Goal: Task Accomplishment & Management: Manage account settings

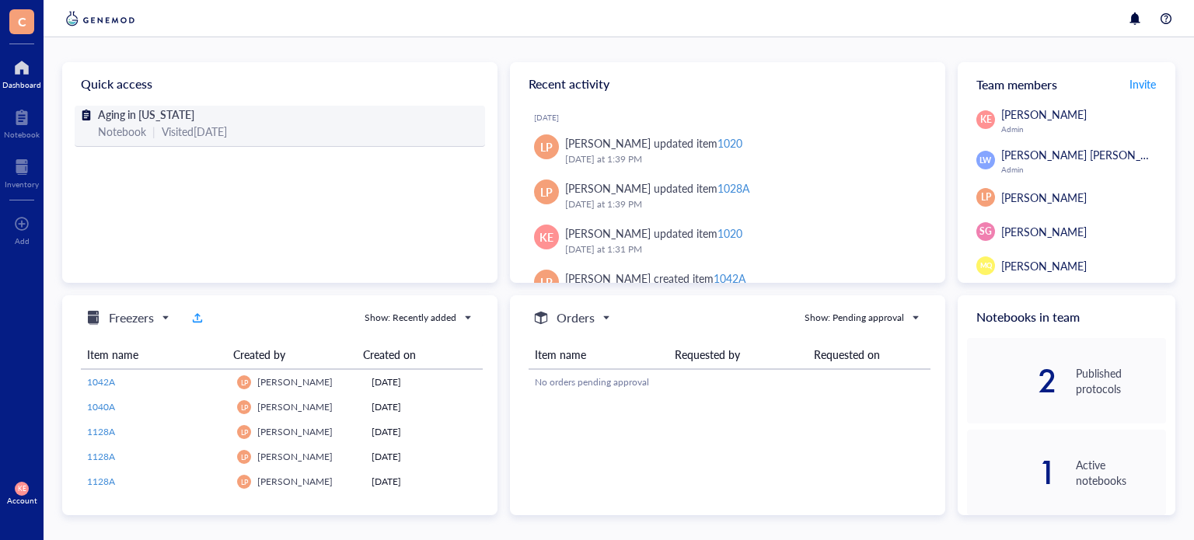
click at [138, 111] on span "Aging in [US_STATE]" at bounding box center [146, 114] width 96 height 16
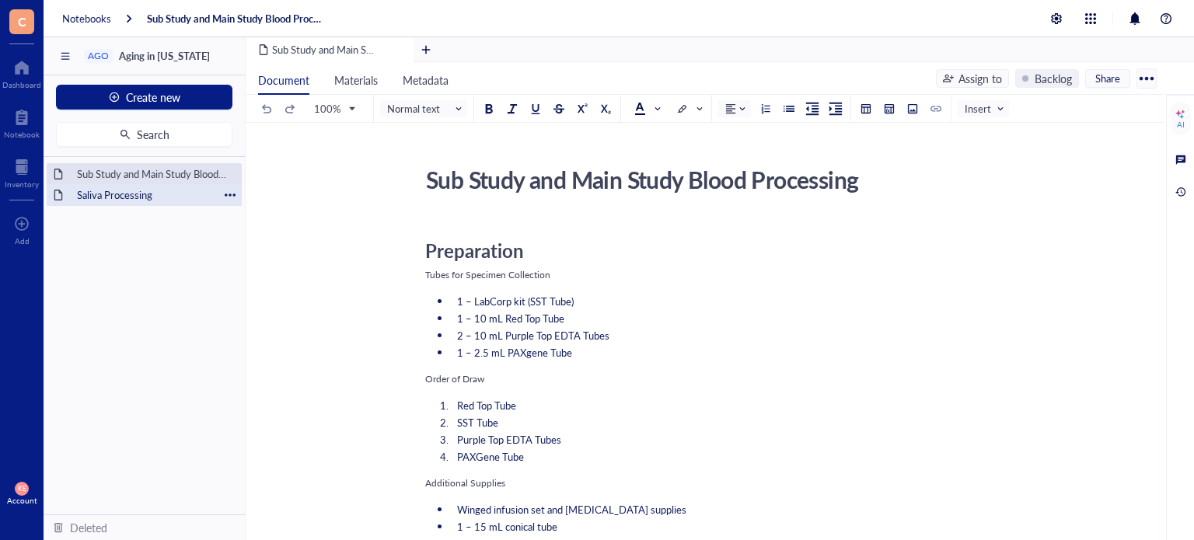
click at [137, 194] on div "Saliva Processing" at bounding box center [144, 195] width 148 height 22
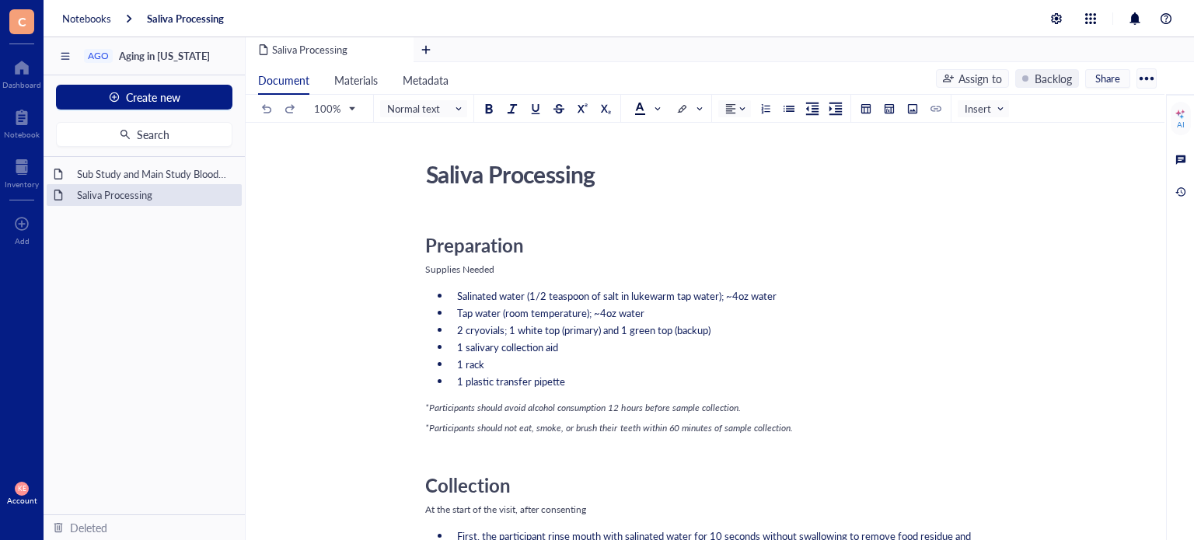
scroll to position [6, 0]
click at [22, 77] on div at bounding box center [21, 67] width 39 height 25
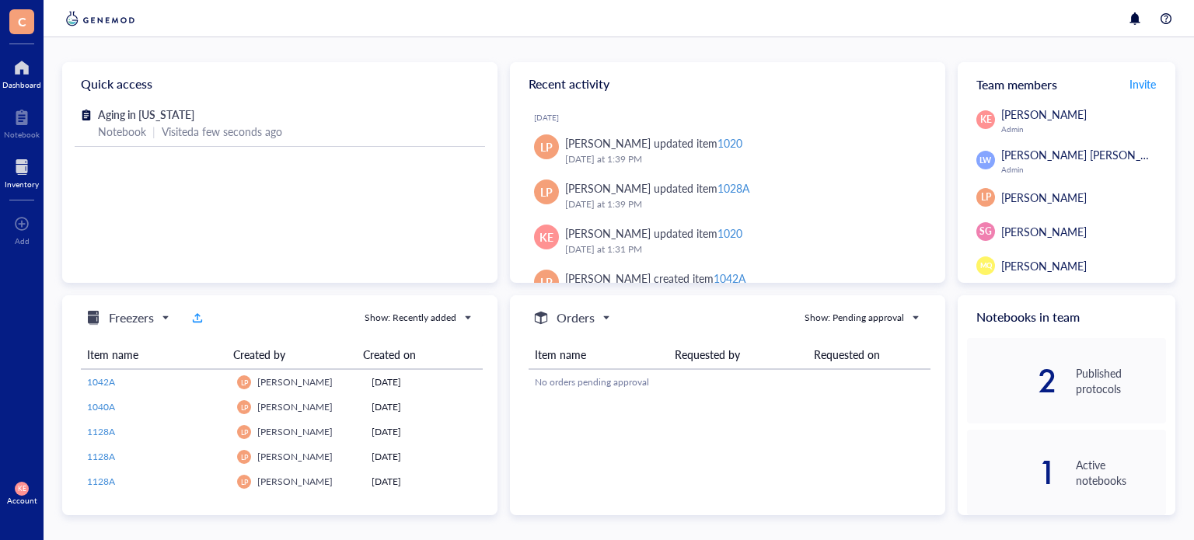
click at [25, 167] on div at bounding box center [22, 167] width 34 height 25
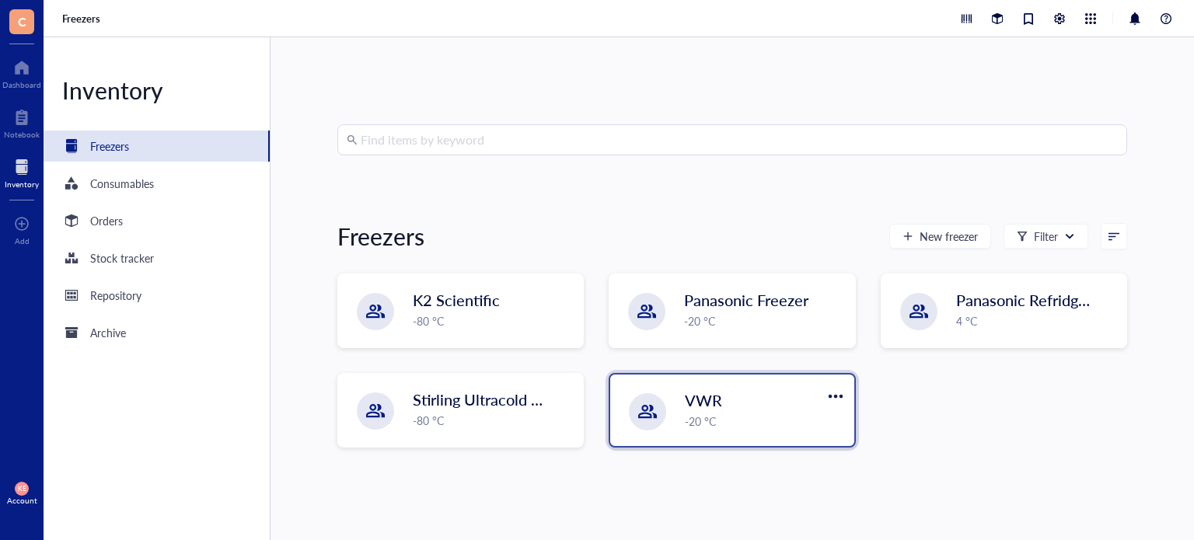
click at [756, 428] on div "-20 °C" at bounding box center [764, 421] width 159 height 17
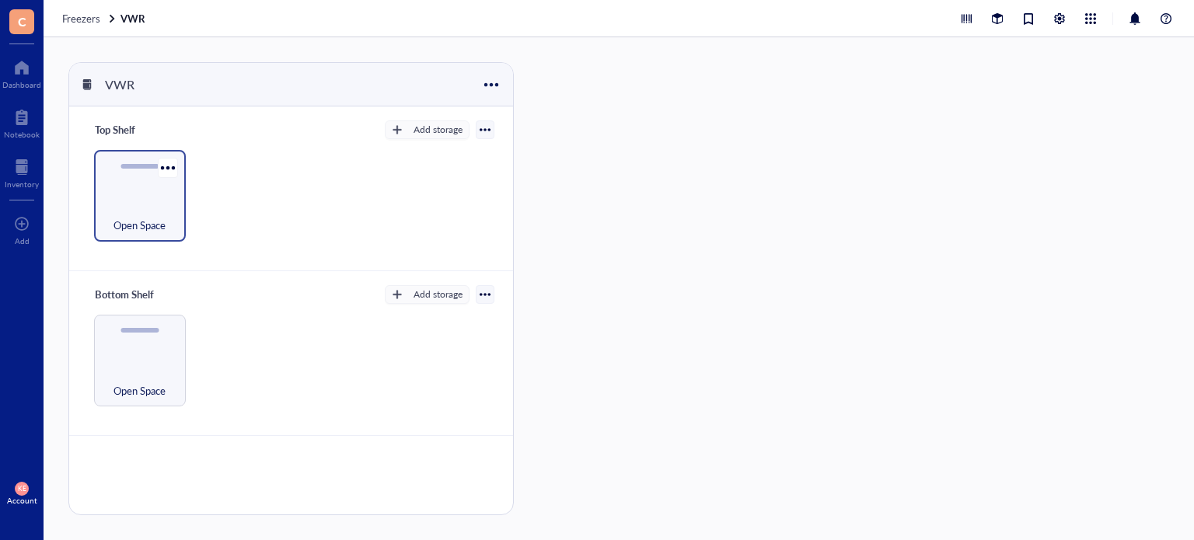
click at [151, 211] on div "Open Space" at bounding box center [140, 217] width 76 height 34
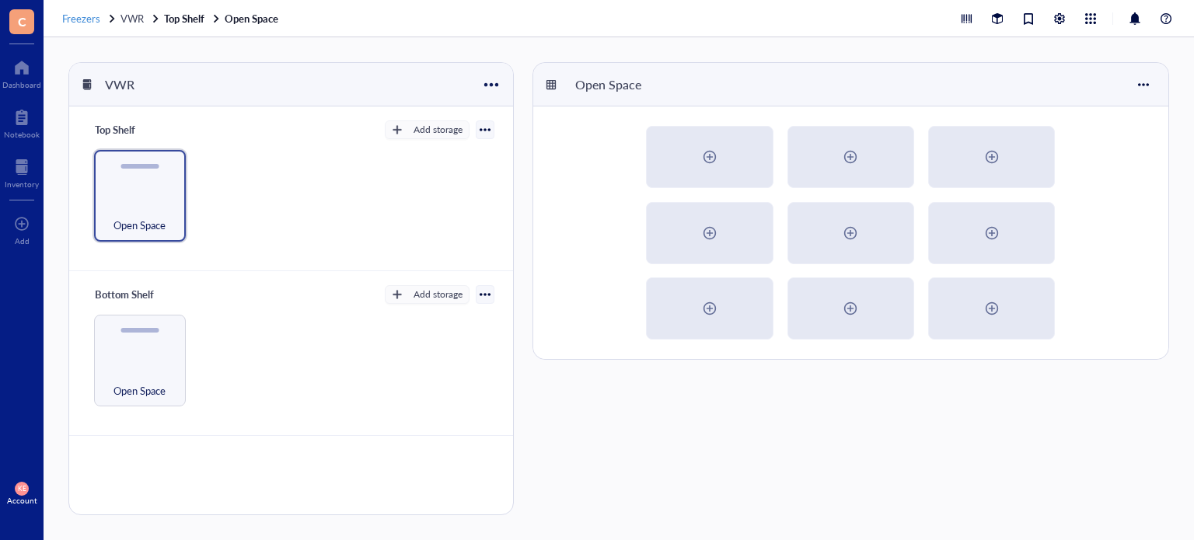
click at [99, 23] on span "Freezers" at bounding box center [81, 18] width 38 height 15
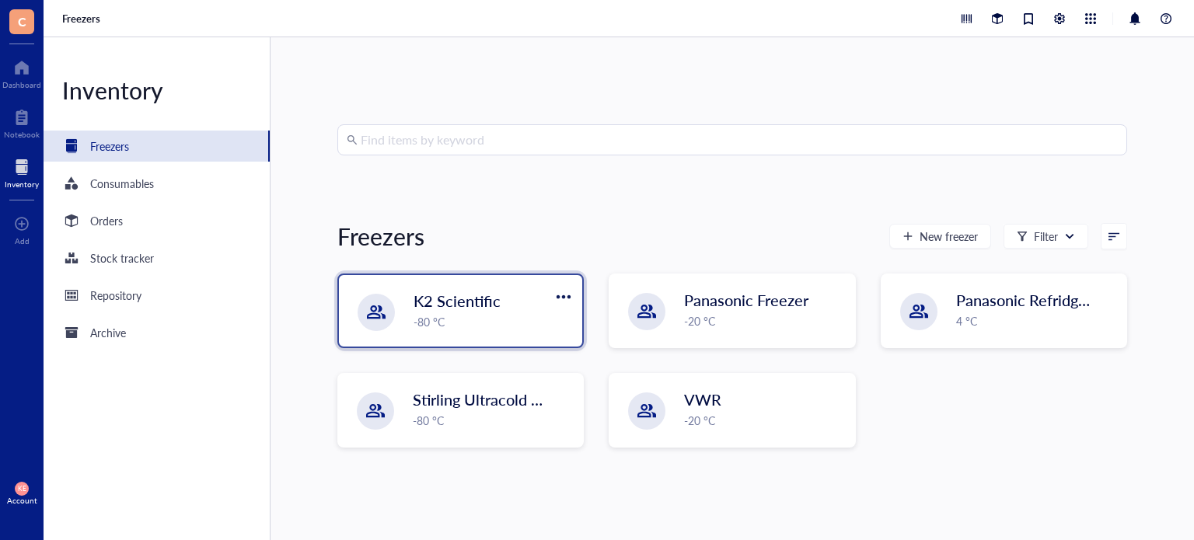
click at [463, 313] on div "-80 °C" at bounding box center [493, 321] width 159 height 17
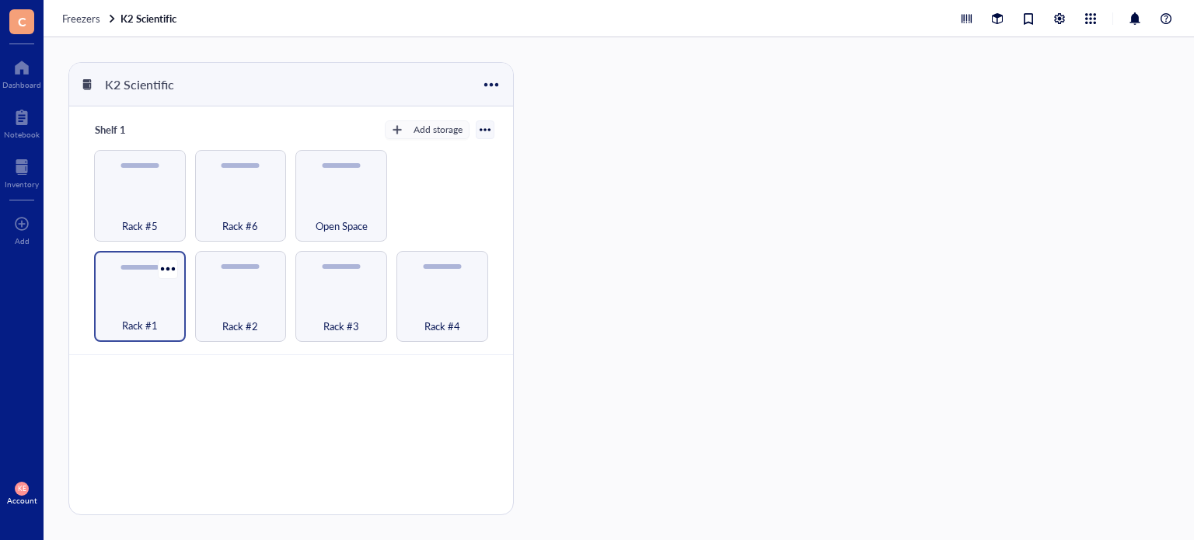
click at [143, 287] on div "Rack #1" at bounding box center [140, 297] width 92 height 92
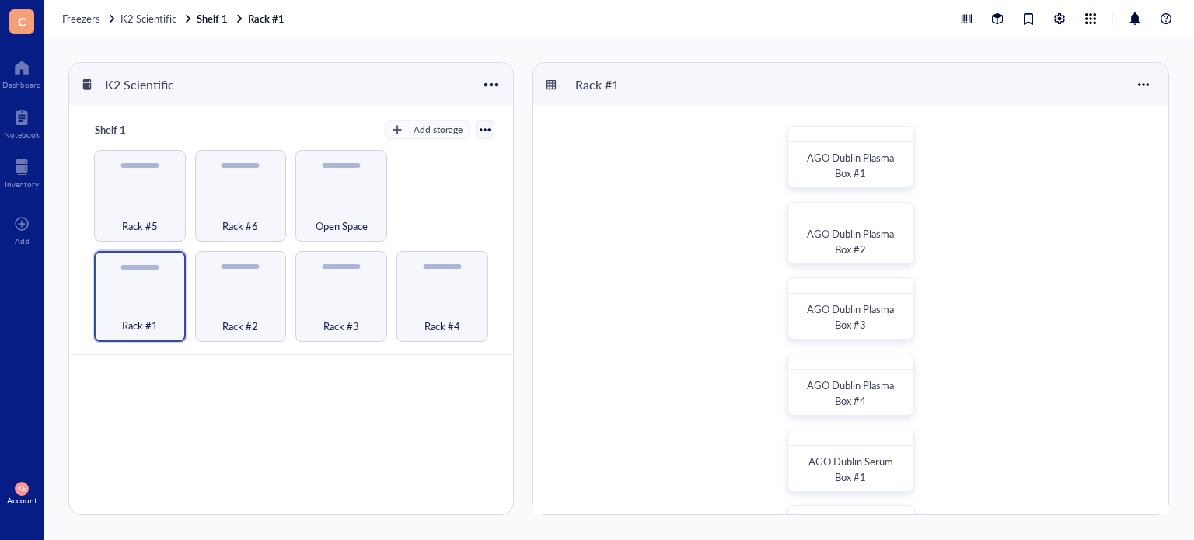
click at [991, 361] on div "AGO Dublin Plasma [GEOGRAPHIC_DATA]" at bounding box center [850, 384] width 635 height 557
click at [807, 157] on span "AGO Dublin Plasma Box #1" at bounding box center [851, 166] width 89 height 30
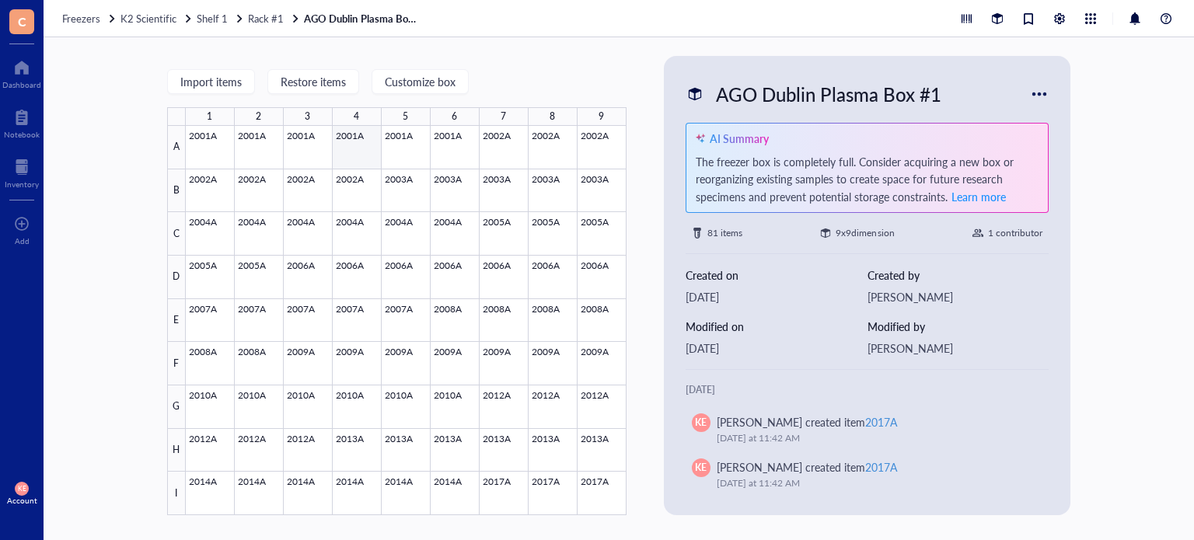
click at [356, 147] on div at bounding box center [406, 320] width 441 height 389
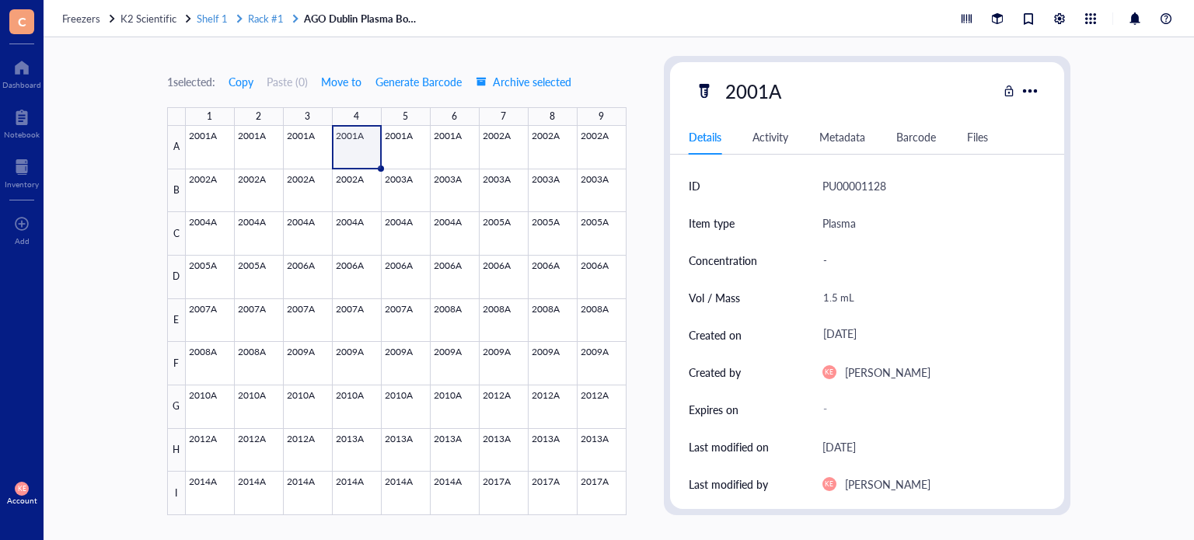
click at [214, 18] on span "Shelf 1" at bounding box center [212, 18] width 31 height 15
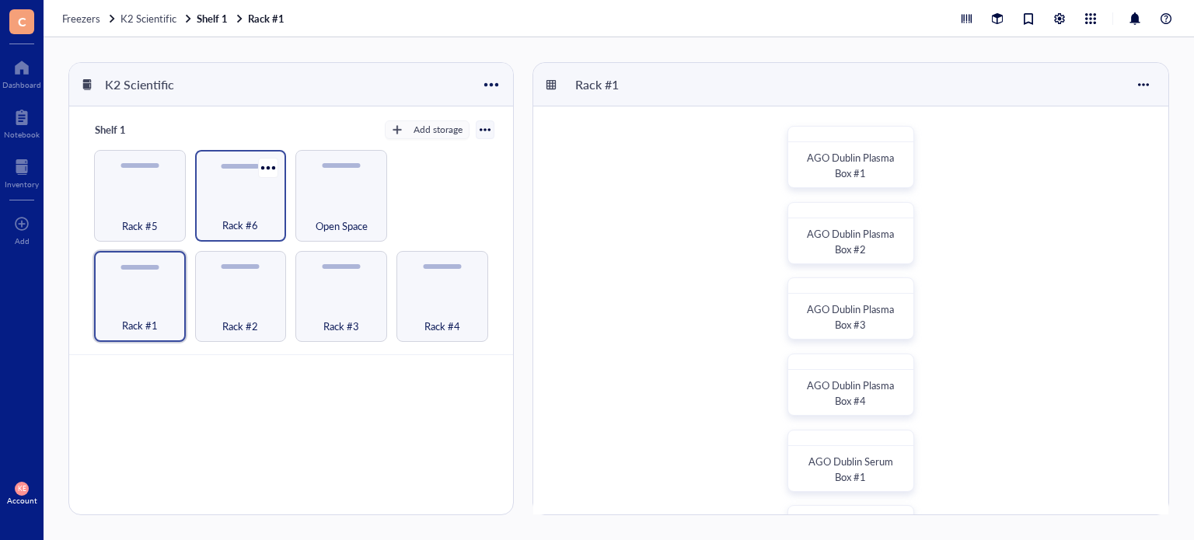
click at [218, 207] on div "Rack #6" at bounding box center [241, 217] width 76 height 34
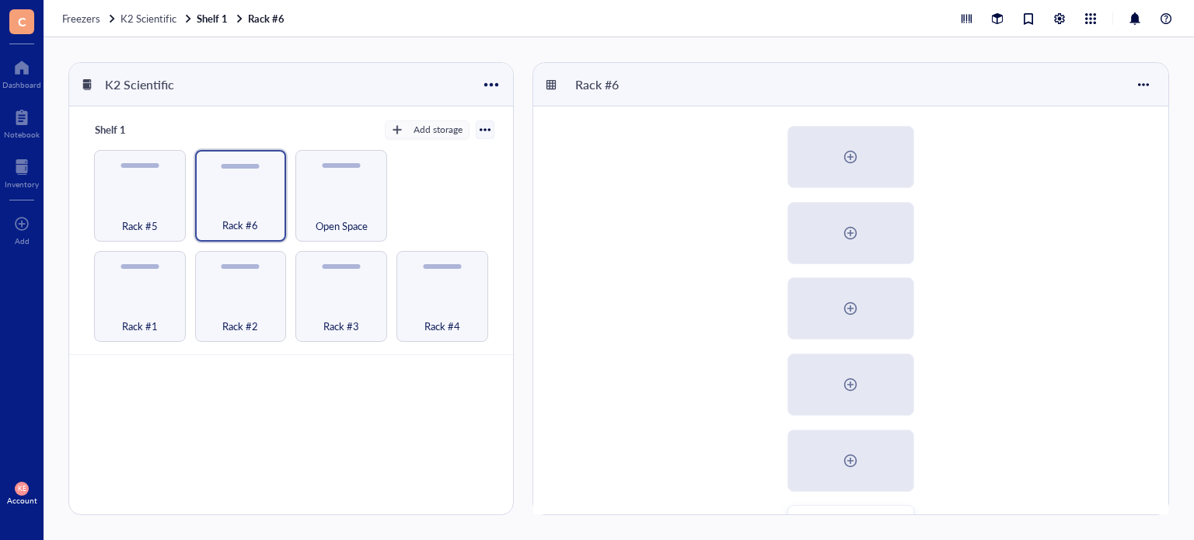
click at [674, 288] on div "AGO Saliva (Primary) AGO Saliva (Back up)" at bounding box center [850, 384] width 635 height 557
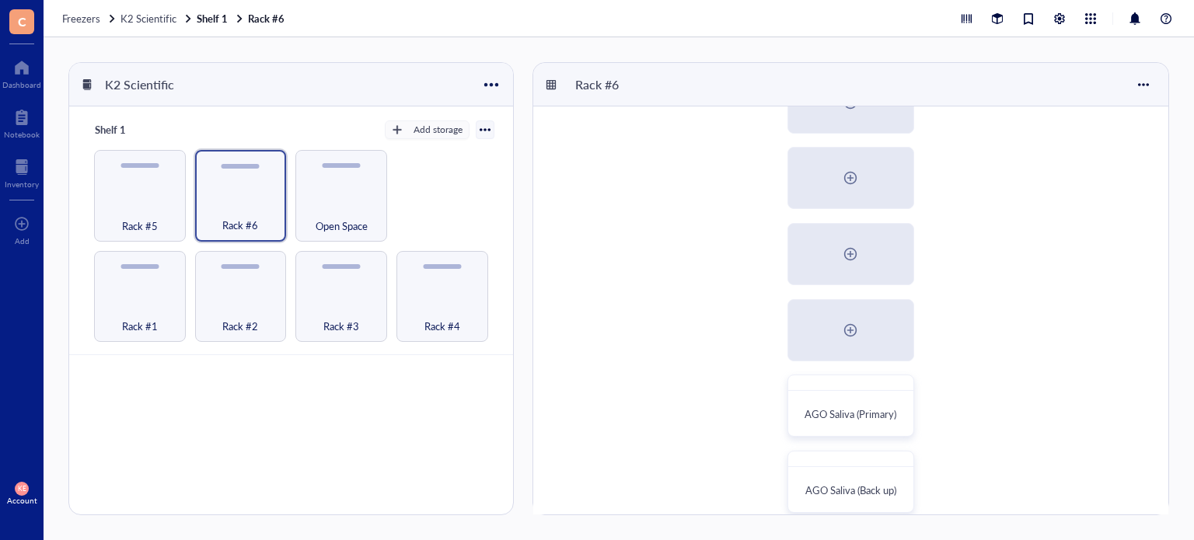
scroll to position [148, 0]
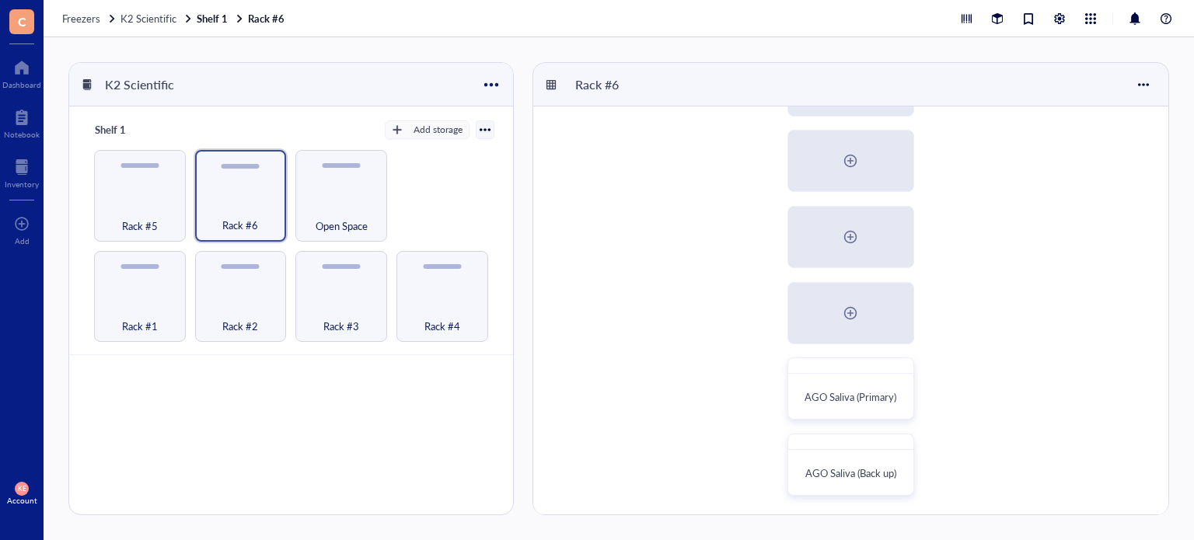
click at [676, 213] on div "AGO Saliva (Primary) AGO Saliva (Back up)" at bounding box center [850, 237] width 635 height 557
click at [836, 407] on div "AGO Saliva (Primary)" at bounding box center [850, 398] width 111 height 34
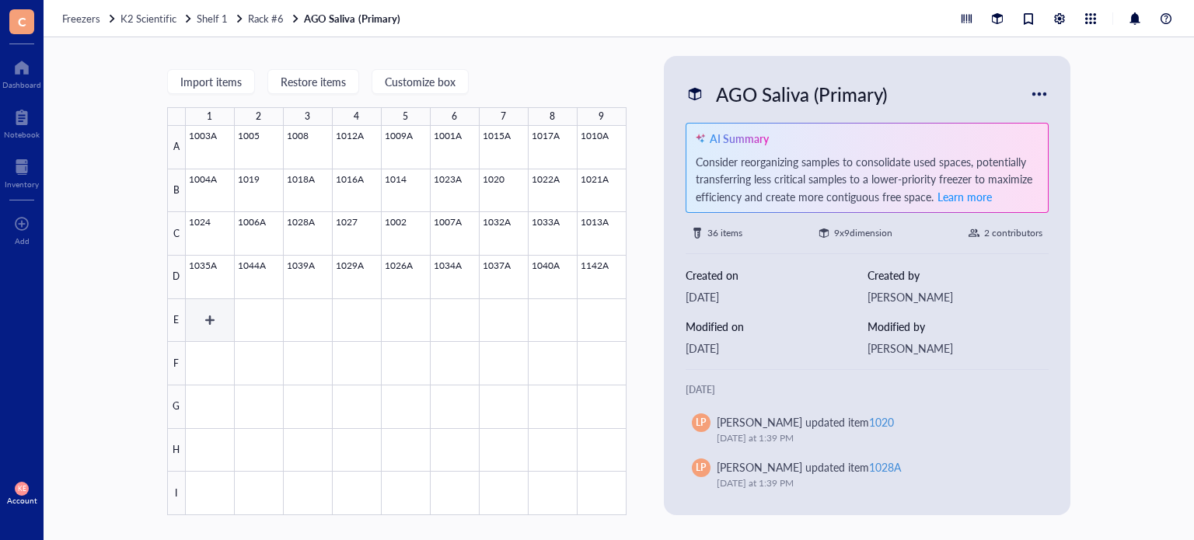
click at [211, 329] on div at bounding box center [406, 320] width 441 height 389
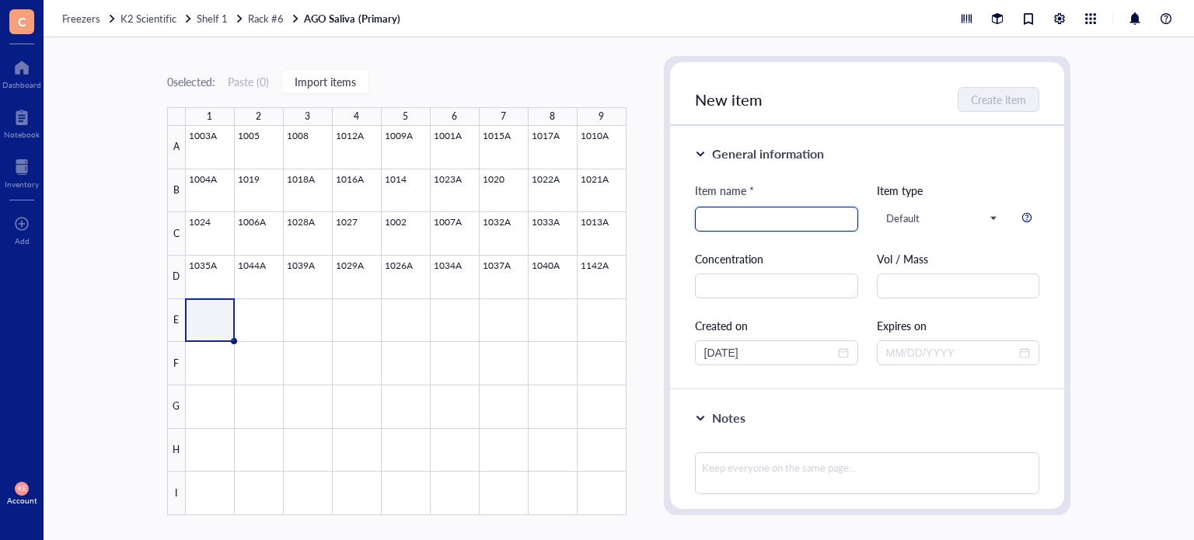
click at [787, 211] on input "search" at bounding box center [776, 219] width 145 height 23
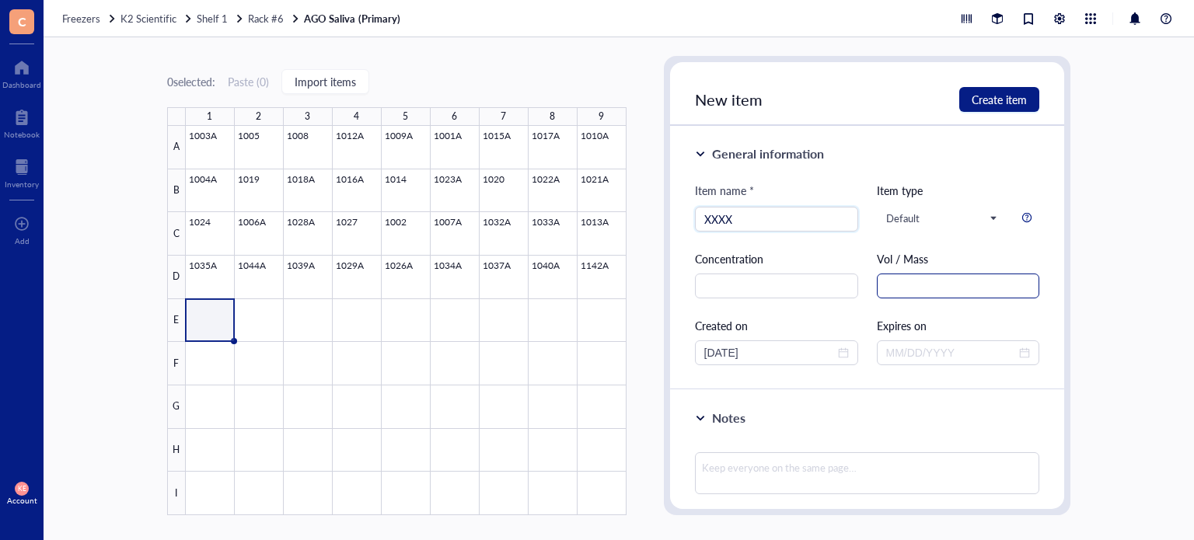
type input "XXXX"
click at [993, 295] on input "text" at bounding box center [958, 286] width 163 height 25
type input "1.0 mL"
click at [1003, 104] on span "Create item" at bounding box center [999, 99] width 55 height 12
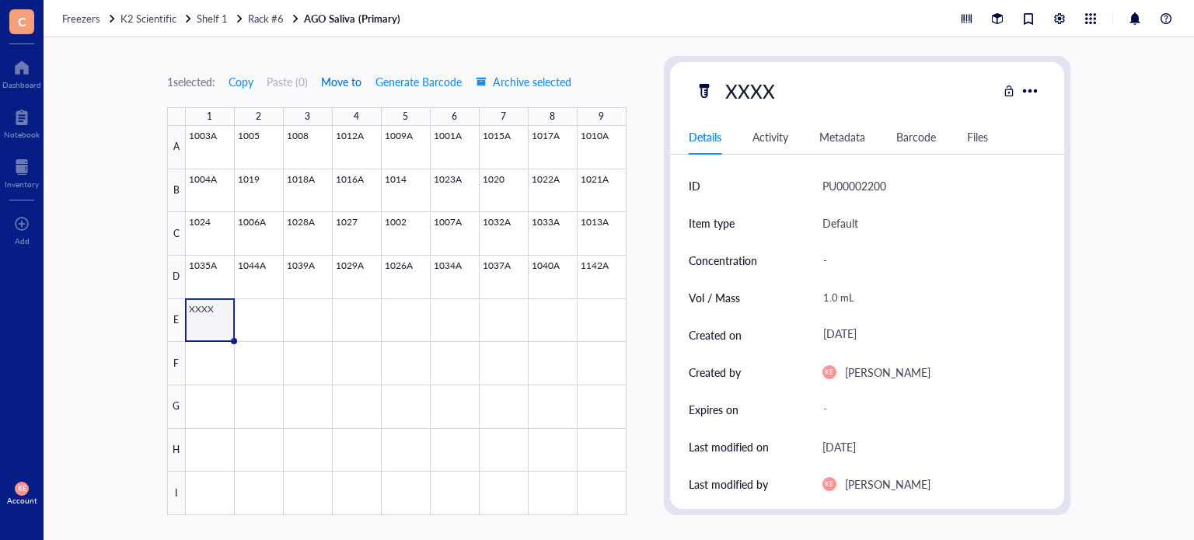
click at [351, 83] on span "Move to" at bounding box center [341, 81] width 40 height 12
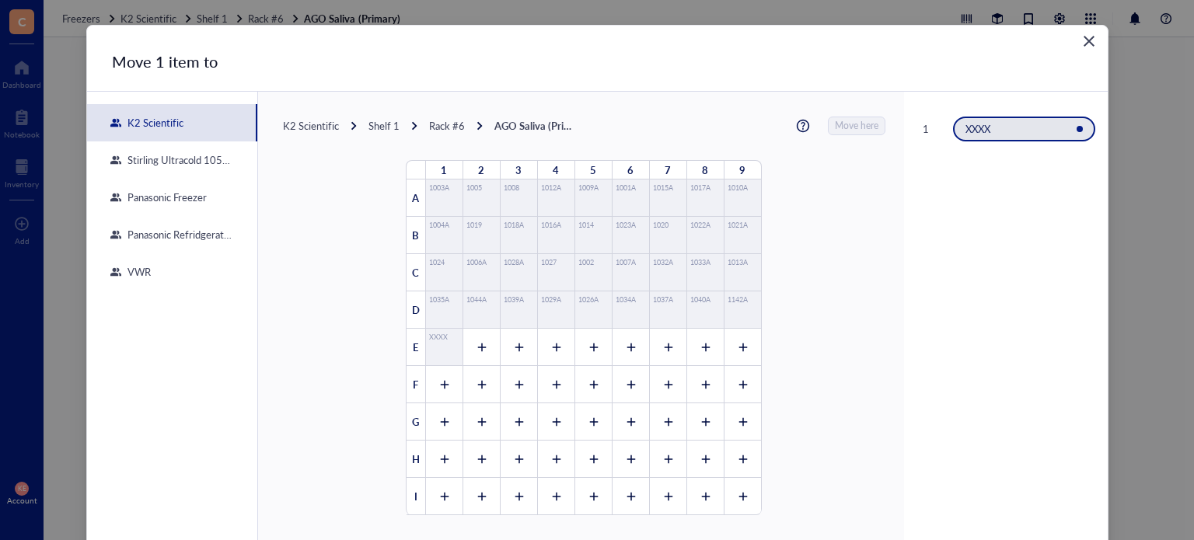
click at [448, 122] on div "Rack #6" at bounding box center [447, 126] width 36 height 14
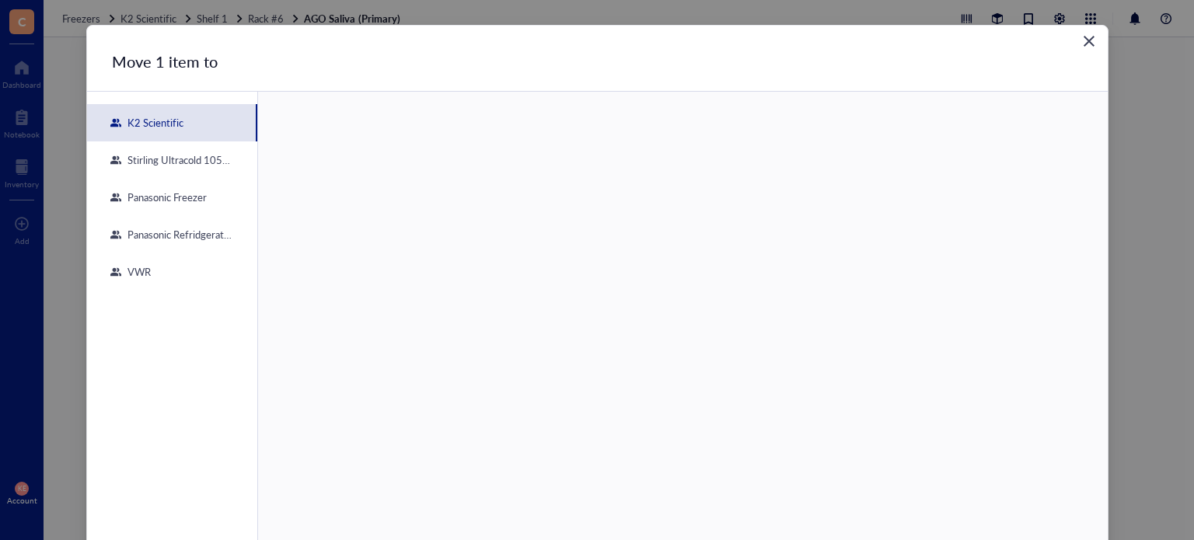
click at [162, 127] on div "K2 Scientific" at bounding box center [152, 123] width 62 height 14
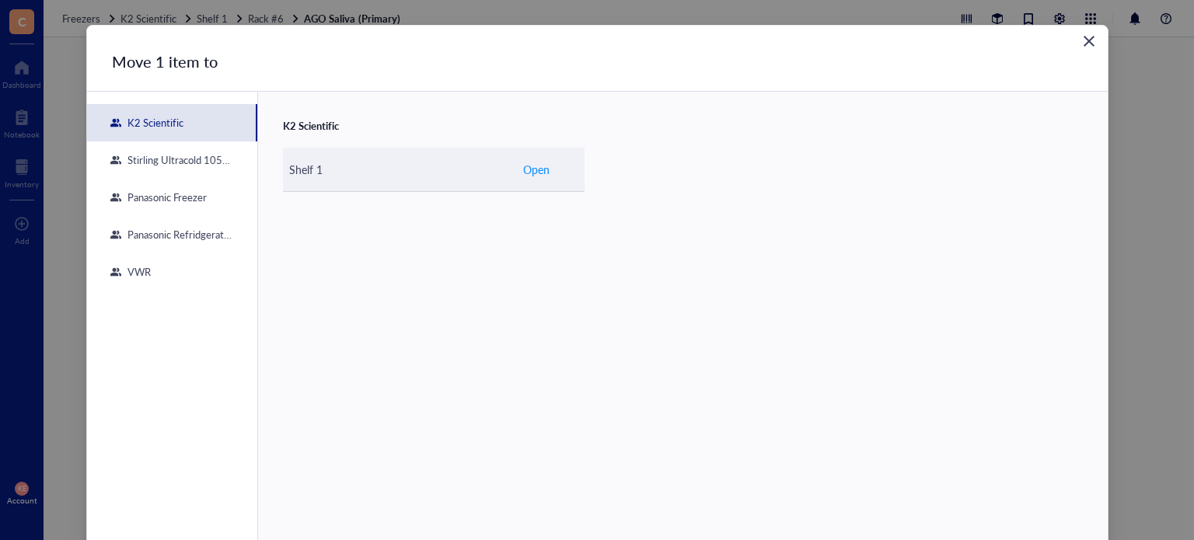
click at [524, 174] on span "Open" at bounding box center [536, 169] width 26 height 17
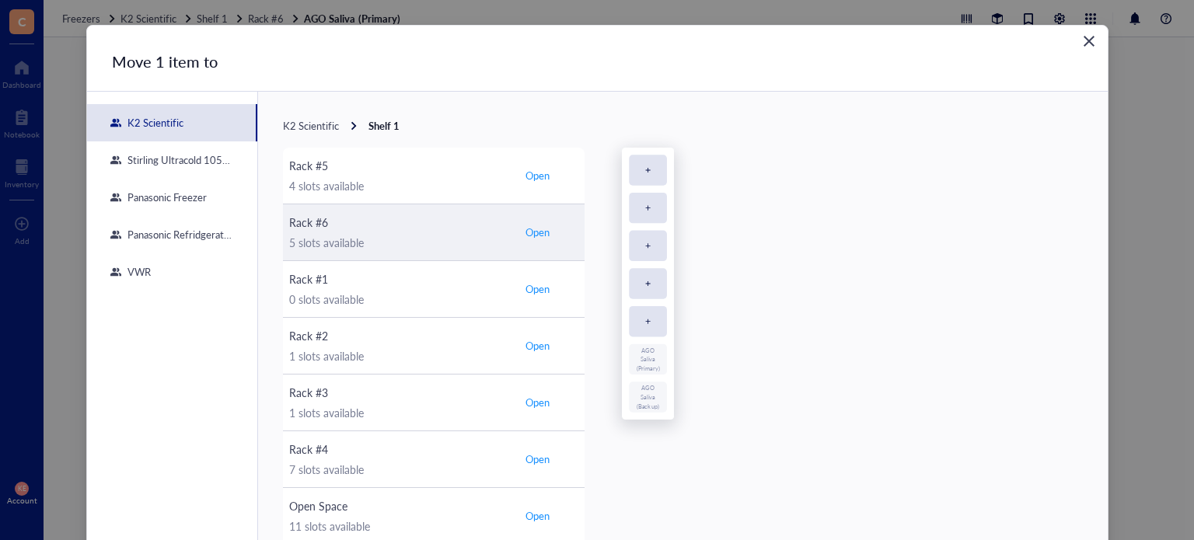
click at [414, 236] on div "5 slots available" at bounding box center [399, 242] width 221 height 17
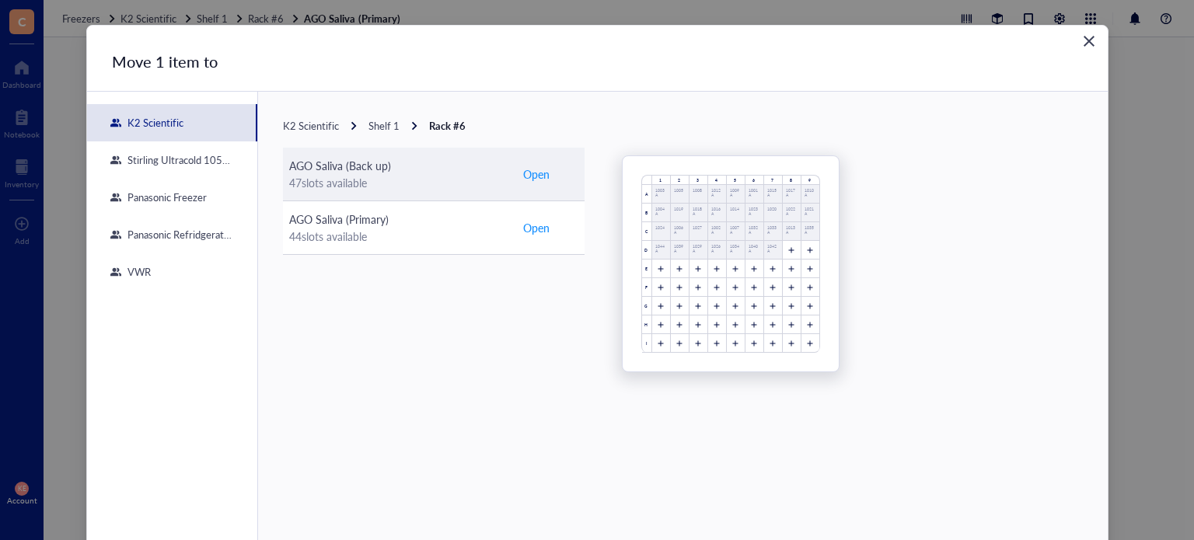
click at [417, 177] on div "47 slots available" at bounding box center [399, 182] width 221 height 17
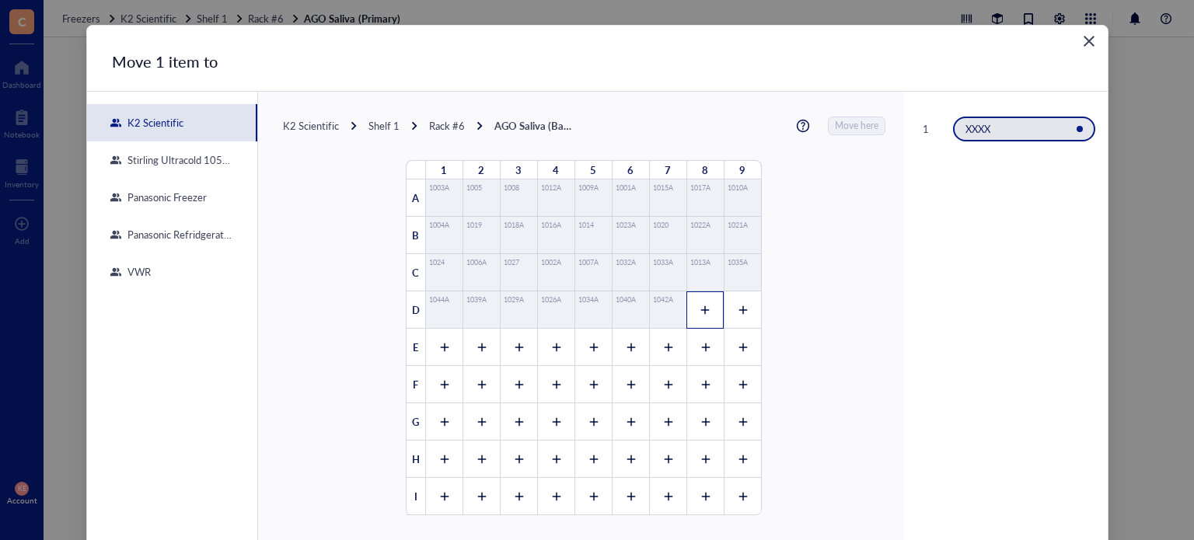
click at [689, 311] on div at bounding box center [704, 310] width 37 height 37
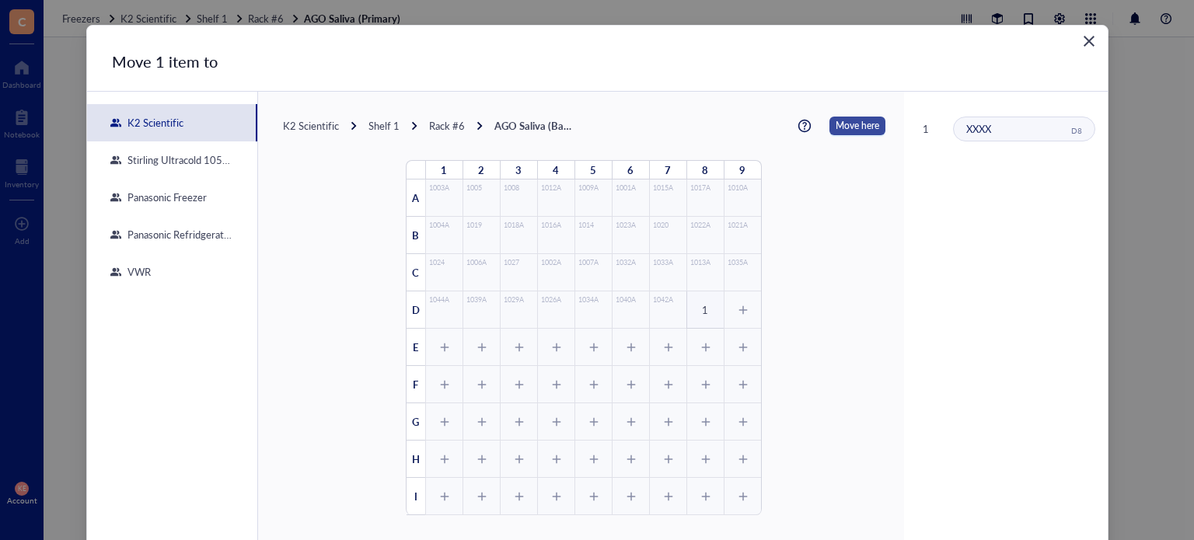
click at [846, 126] on span "Move here" at bounding box center [858, 126] width 44 height 19
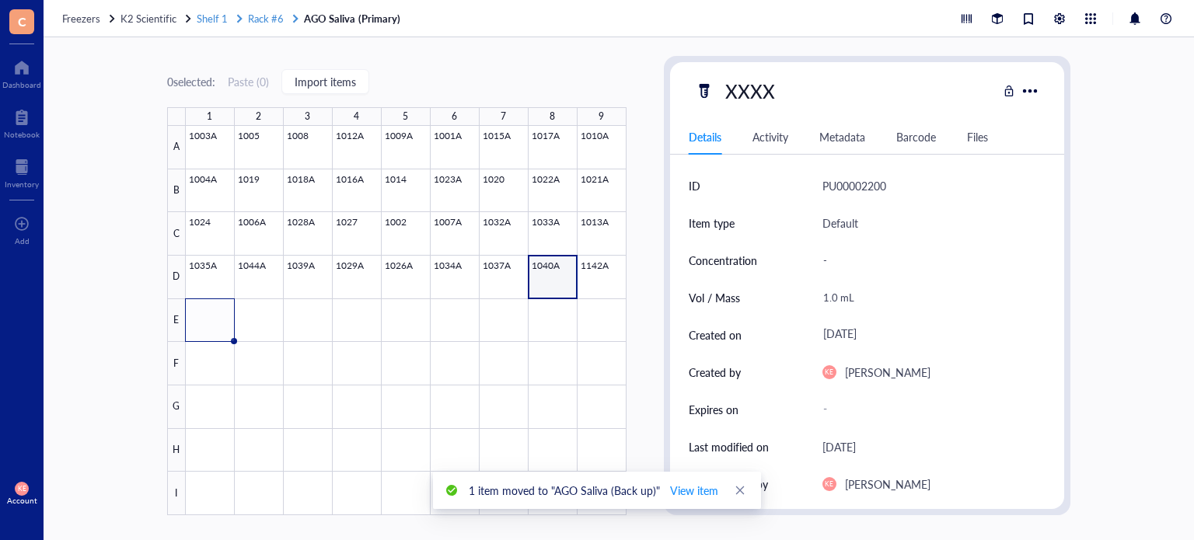
click at [267, 14] on span "Rack #6" at bounding box center [266, 18] width 36 height 15
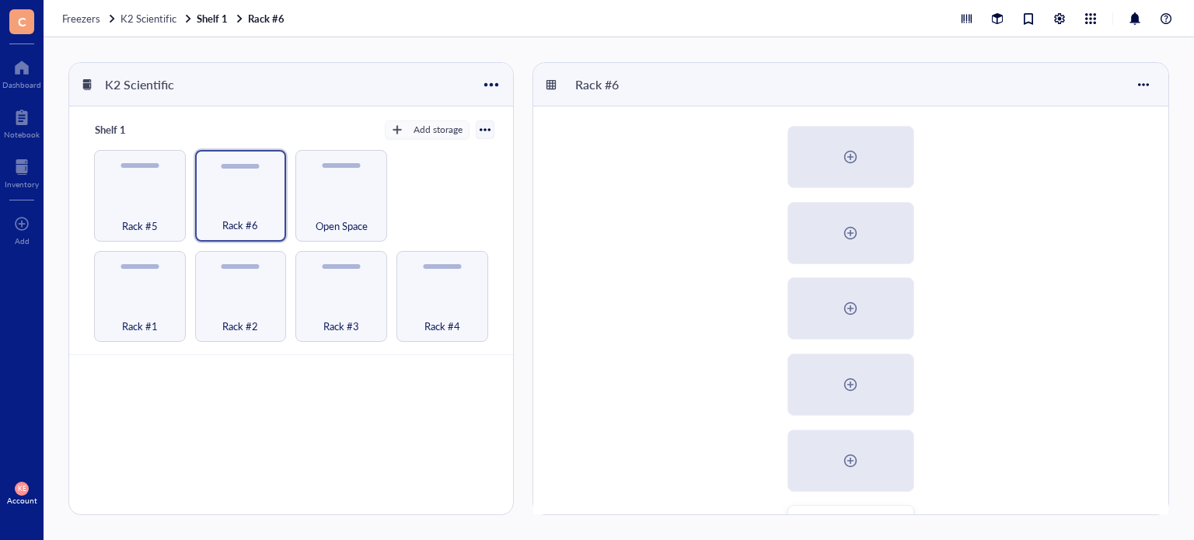
click at [1000, 316] on div "AGO Saliva (Primary) AGO Saliva (Back up)" at bounding box center [850, 384] width 635 height 557
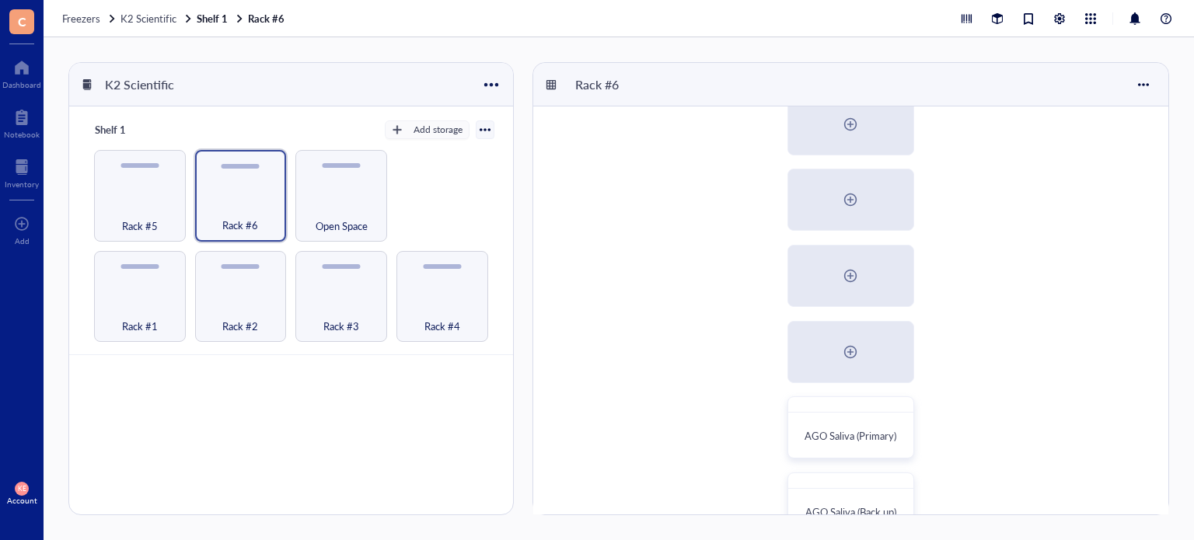
scroll to position [148, 0]
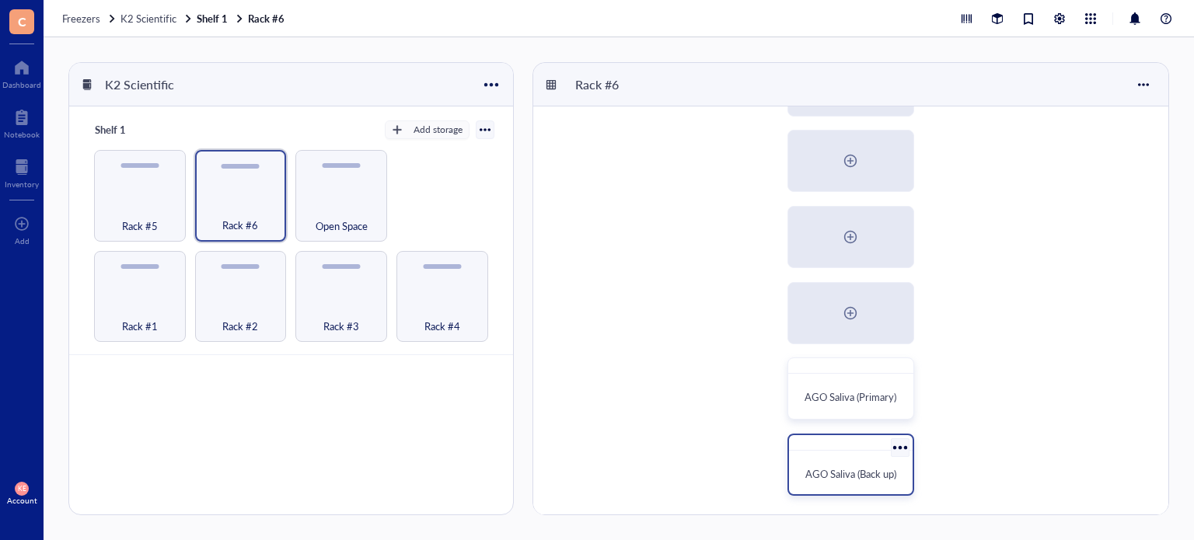
click at [875, 478] on span "AGO Saliva (Back up)" at bounding box center [850, 473] width 91 height 15
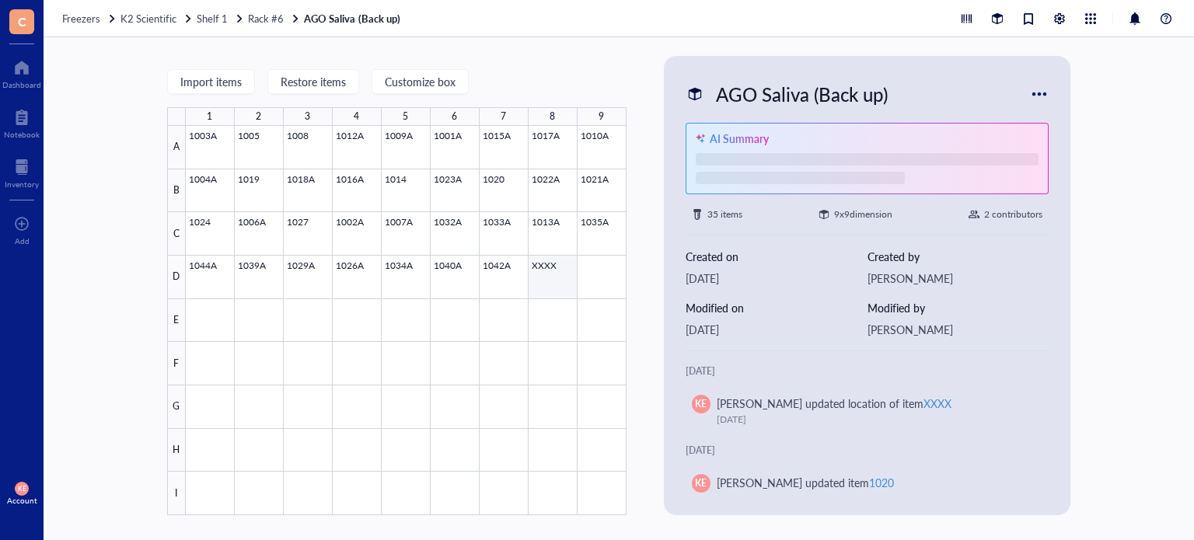
click at [550, 285] on div at bounding box center [406, 320] width 441 height 389
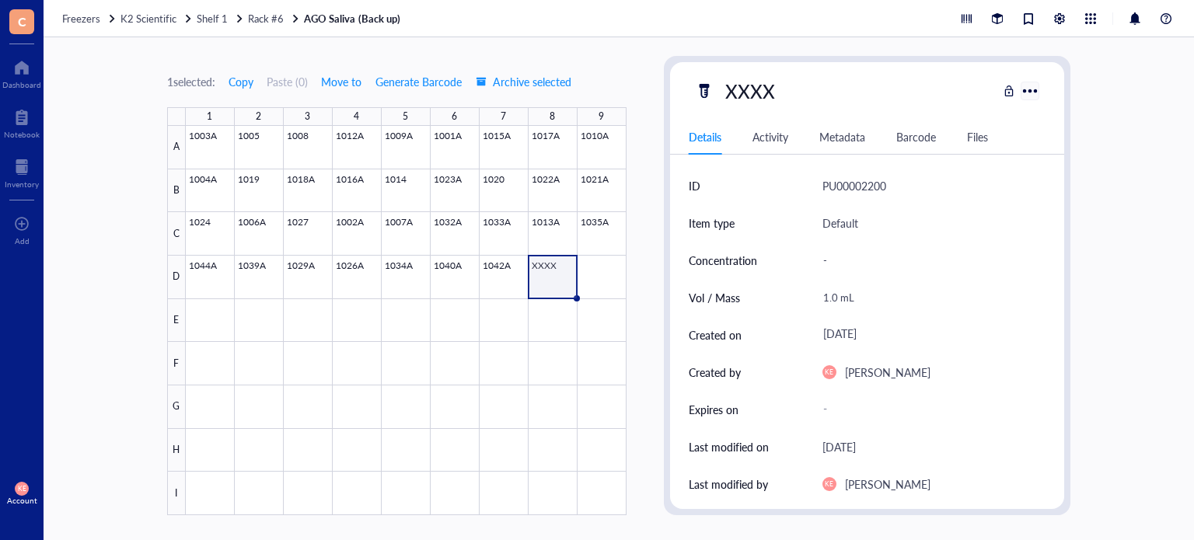
click at [1027, 88] on div at bounding box center [1030, 90] width 23 height 23
click at [1063, 278] on div "Archive selected" at bounding box center [1070, 281] width 74 height 14
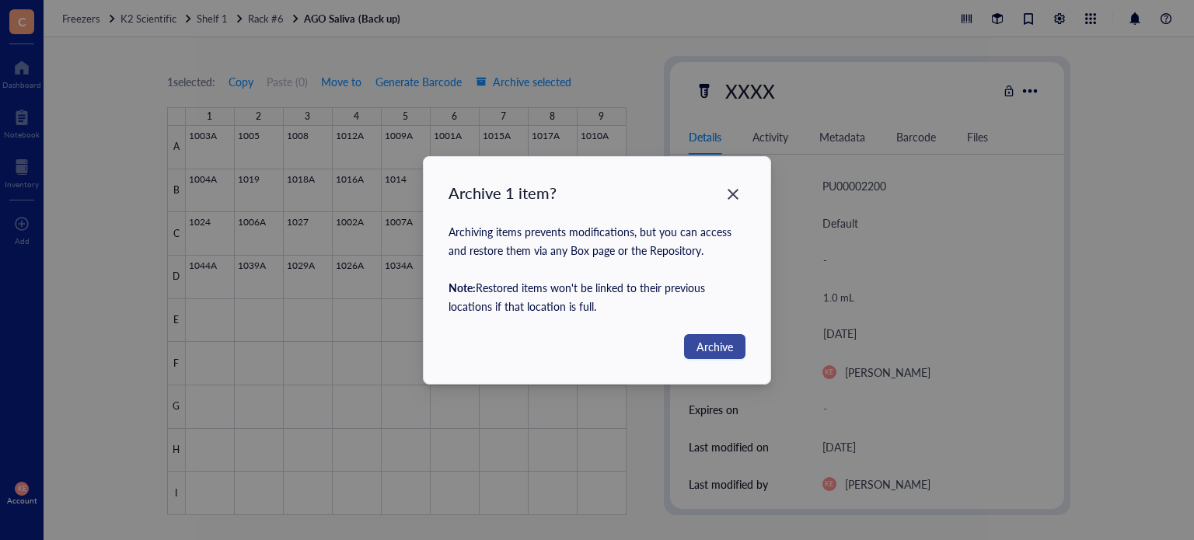
click at [693, 343] on button "Archive" at bounding box center [714, 346] width 61 height 25
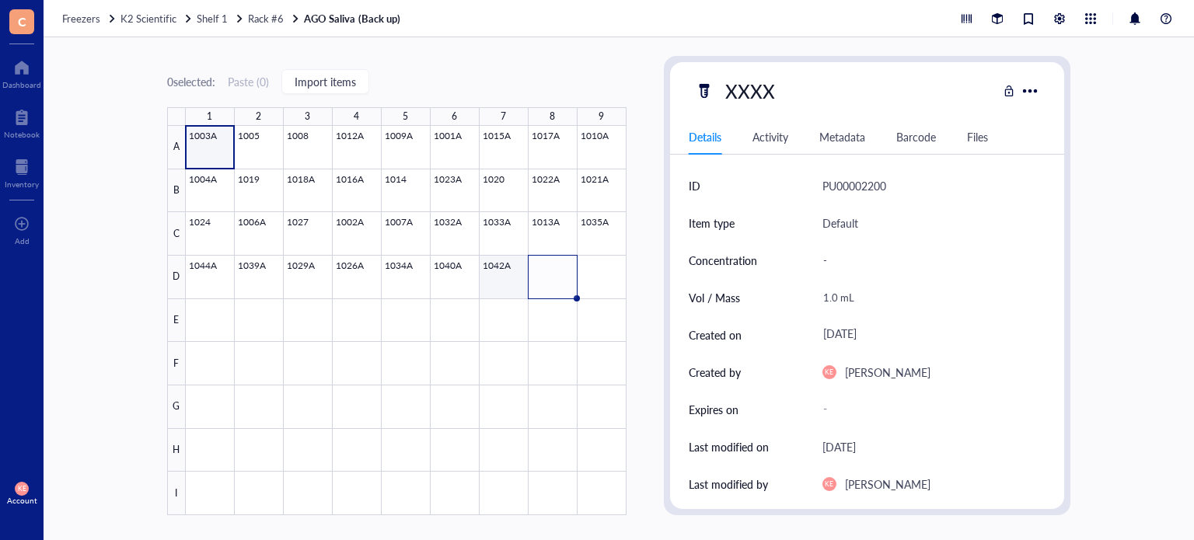
click at [518, 278] on div at bounding box center [406, 320] width 441 height 389
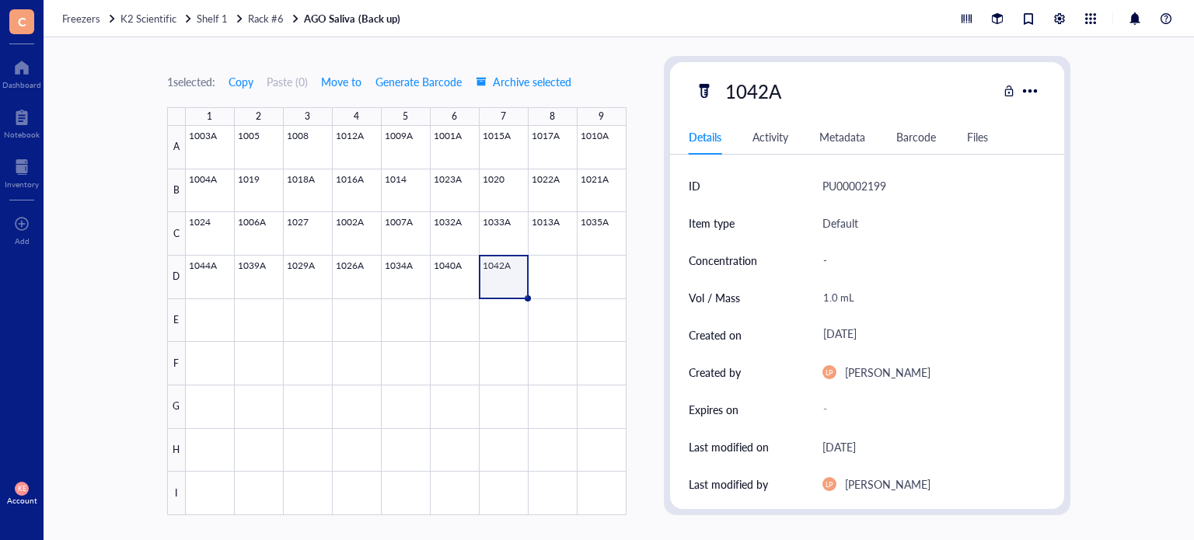
click at [840, 299] on div "1.0 mL" at bounding box center [928, 297] width 224 height 33
click at [24, 68] on div at bounding box center [21, 67] width 39 height 25
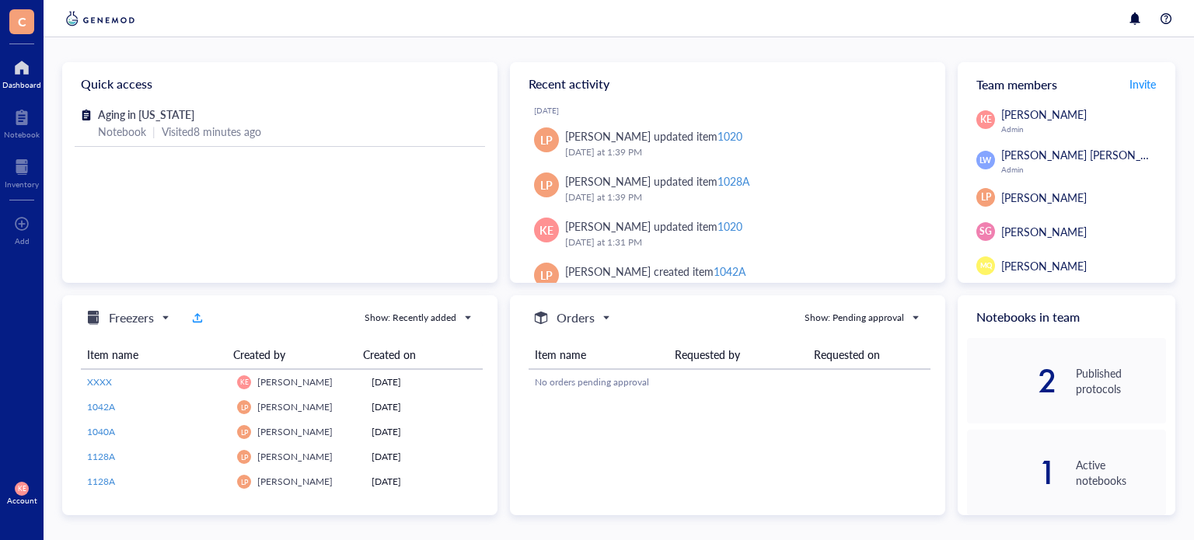
scroll to position [170, 0]
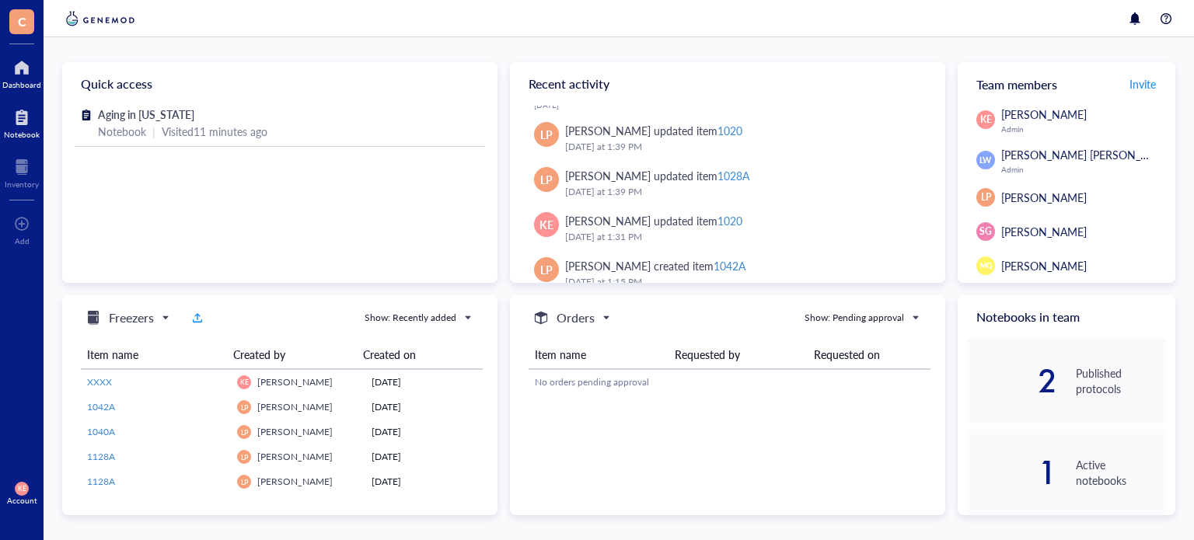
click at [26, 132] on div "Notebook" at bounding box center [22, 134] width 36 height 9
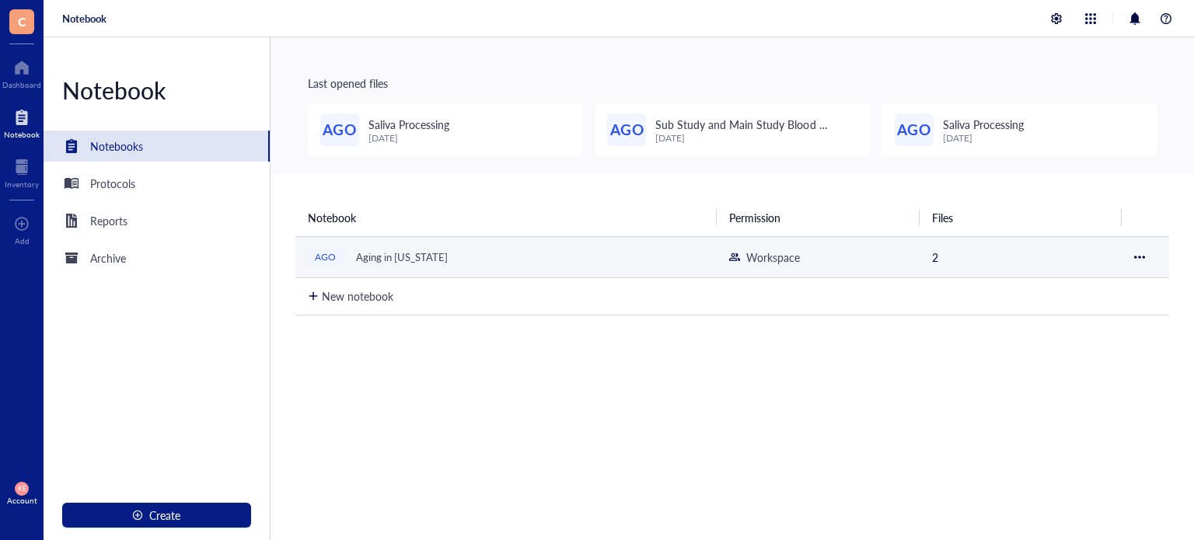
click at [376, 257] on div "Aging in [US_STATE]" at bounding box center [402, 257] width 106 height 22
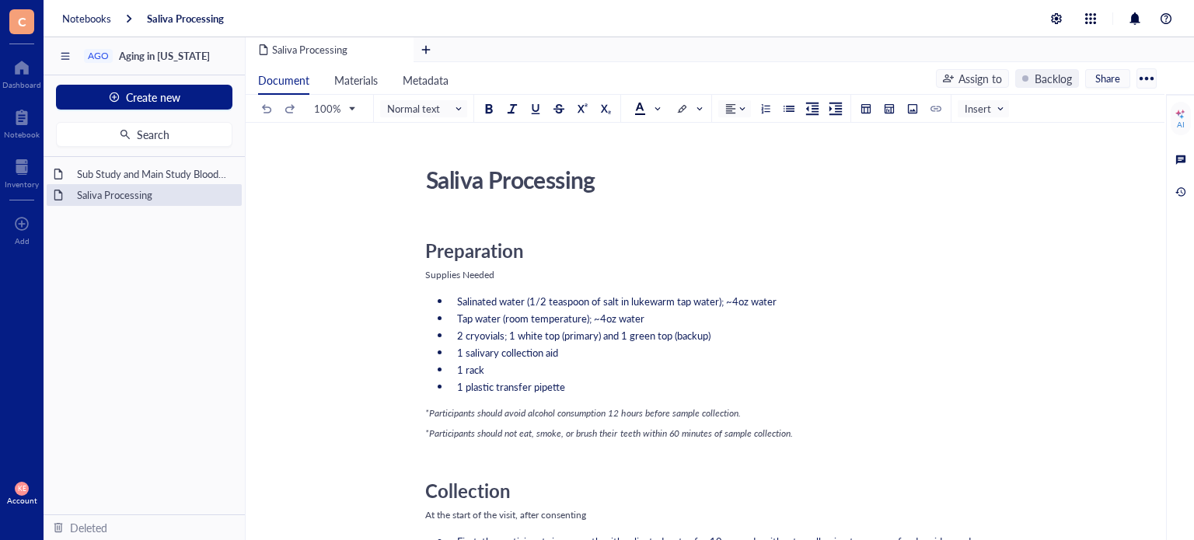
click at [122, 229] on div "Sub Study and Main Study Blood Processing Saliva Processing To pick up a dragga…" at bounding box center [144, 336] width 201 height 358
click at [23, 180] on div "Inventory" at bounding box center [22, 184] width 34 height 9
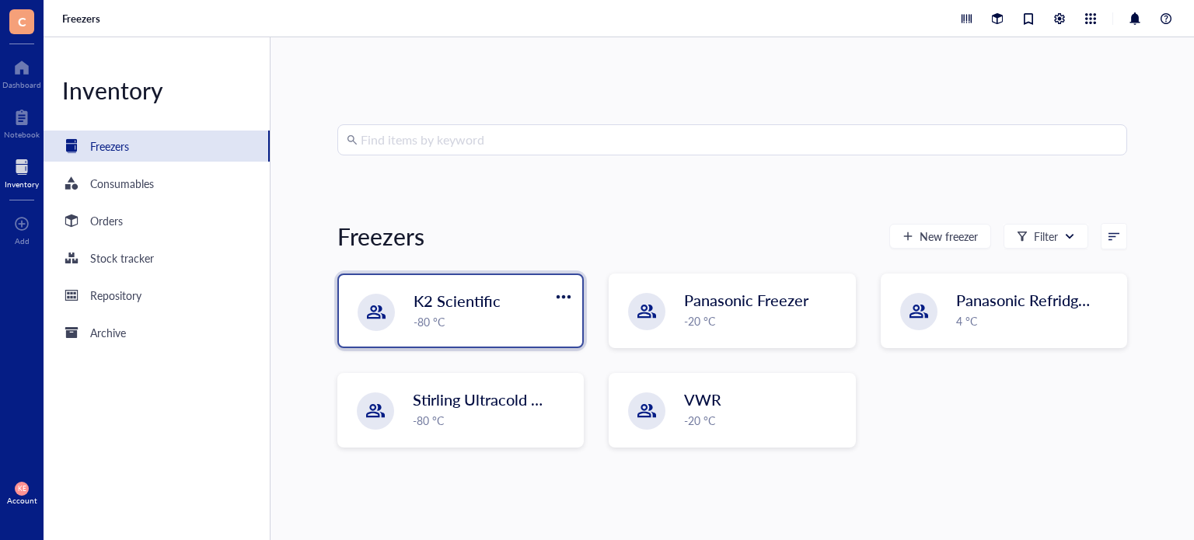
click at [505, 296] on div "K2 Scientific" at bounding box center [483, 301] width 138 height 22
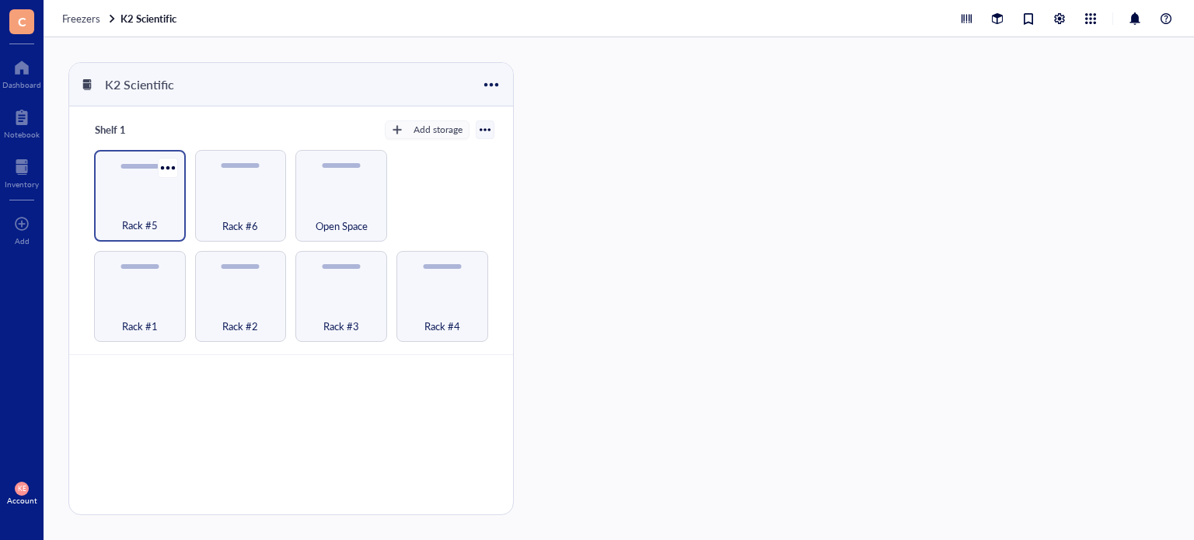
click at [143, 178] on div "Rack #5" at bounding box center [140, 196] width 92 height 92
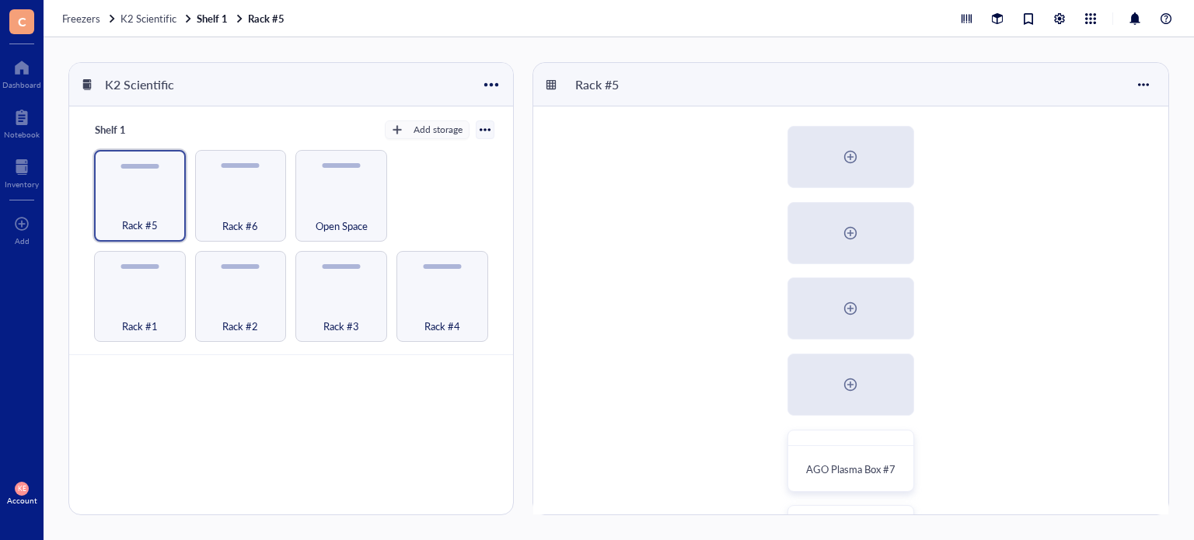
click at [1033, 344] on div "AGO Plasma Box #7 AGO Serum Box #4 AGO BC Box #3" at bounding box center [850, 384] width 635 height 557
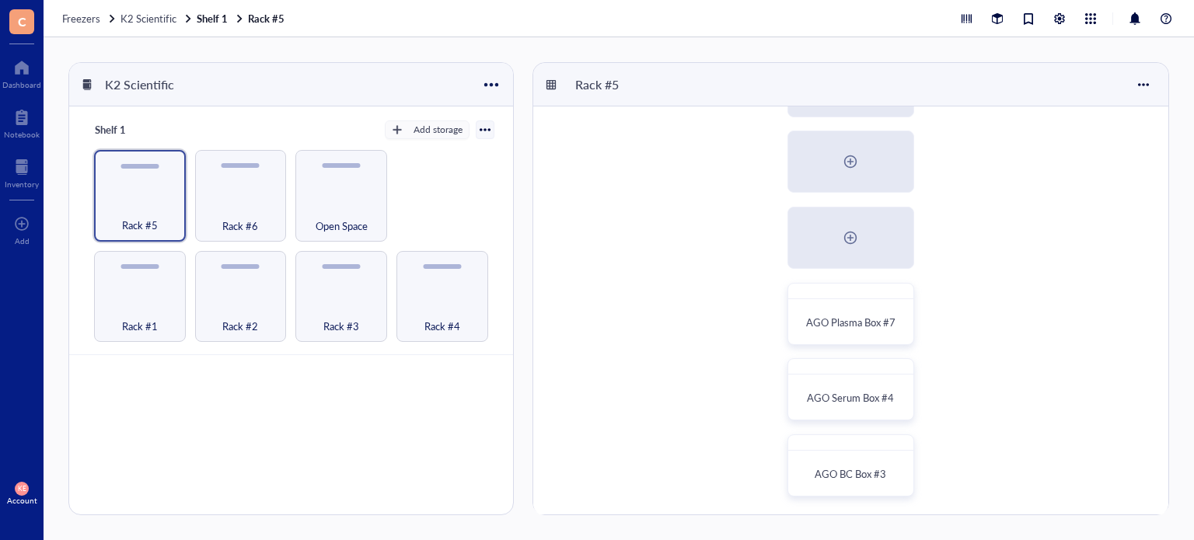
scroll to position [148, 0]
click at [811, 311] on div "AGO Plasma Box #7" at bounding box center [850, 322] width 111 height 34
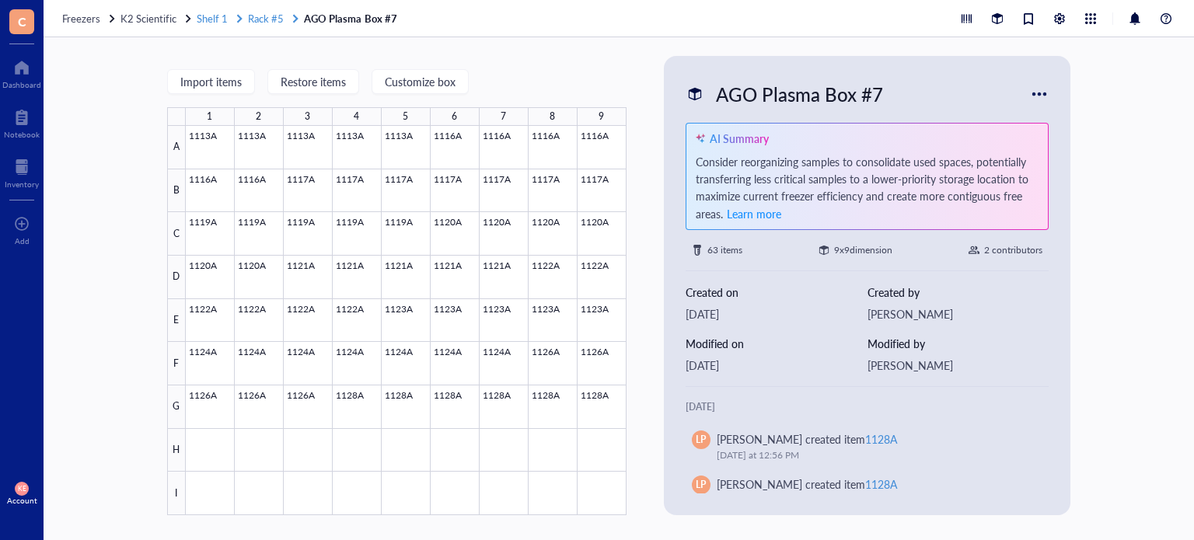
click at [268, 17] on span "Rack #5" at bounding box center [266, 18] width 36 height 15
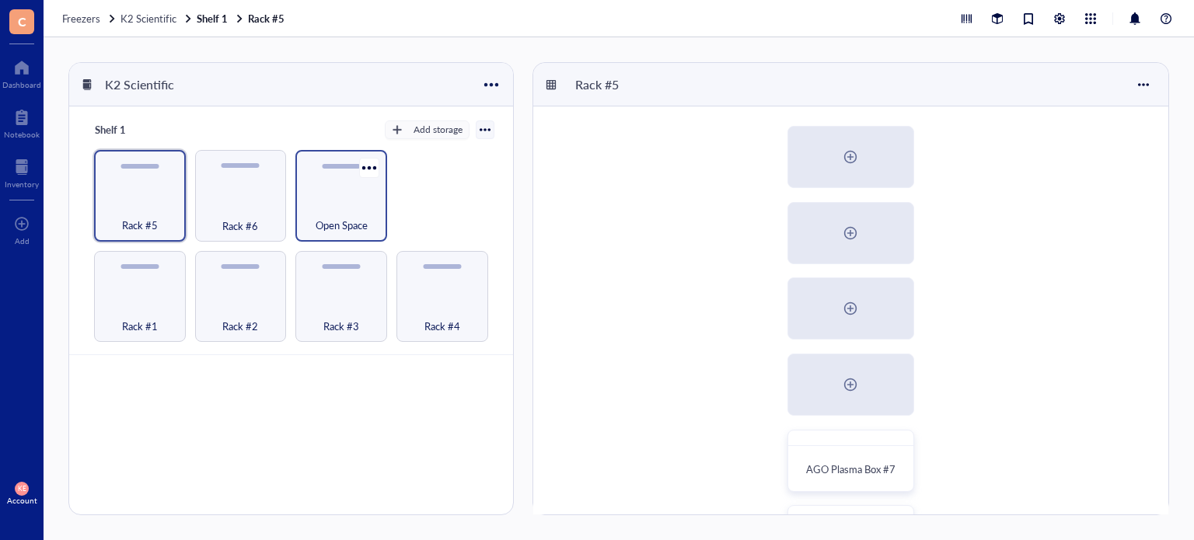
click at [335, 187] on div "Open Space" at bounding box center [341, 196] width 92 height 92
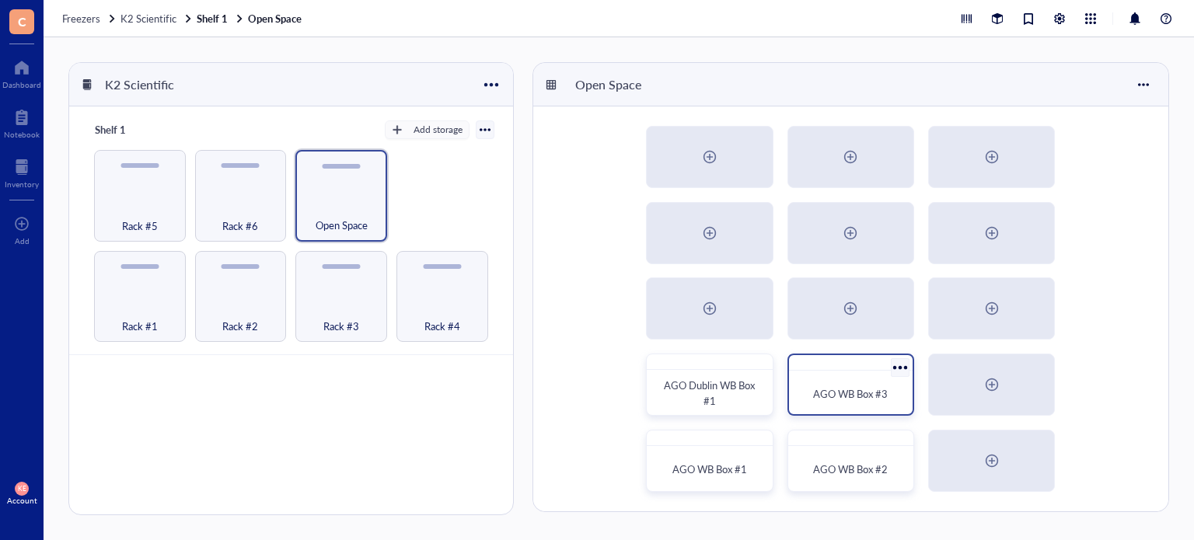
click at [840, 382] on div "AGO WB Box #3" at bounding box center [850, 394] width 111 height 34
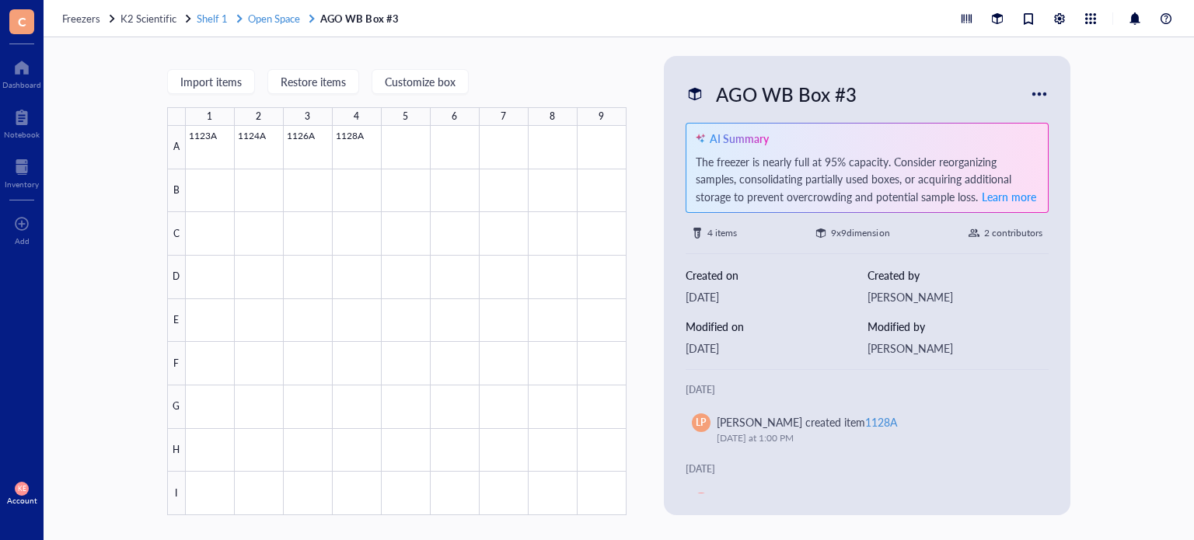
click at [285, 15] on span "Open Space" at bounding box center [274, 18] width 52 height 15
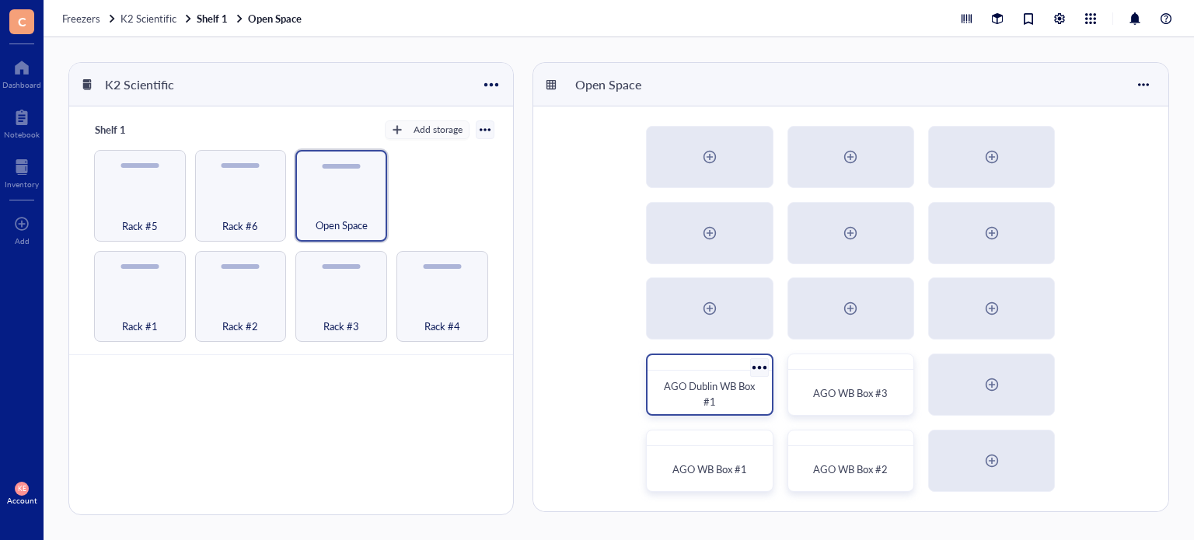
click at [728, 392] on span "AGO Dublin WB Box #1" at bounding box center [710, 394] width 93 height 30
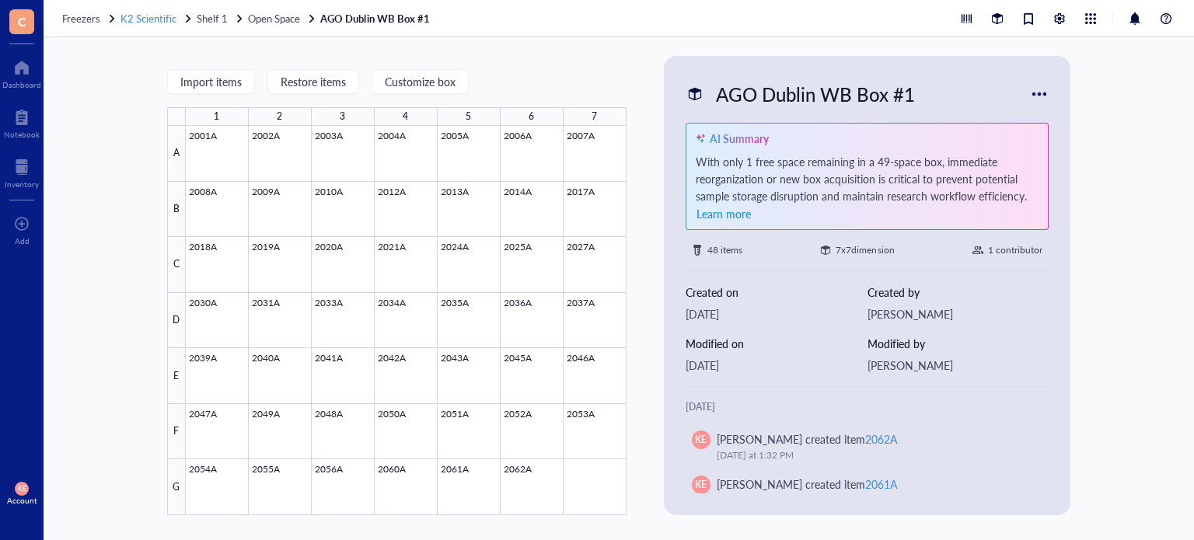
click at [160, 19] on span "K2 Scientific" at bounding box center [148, 18] width 56 height 15
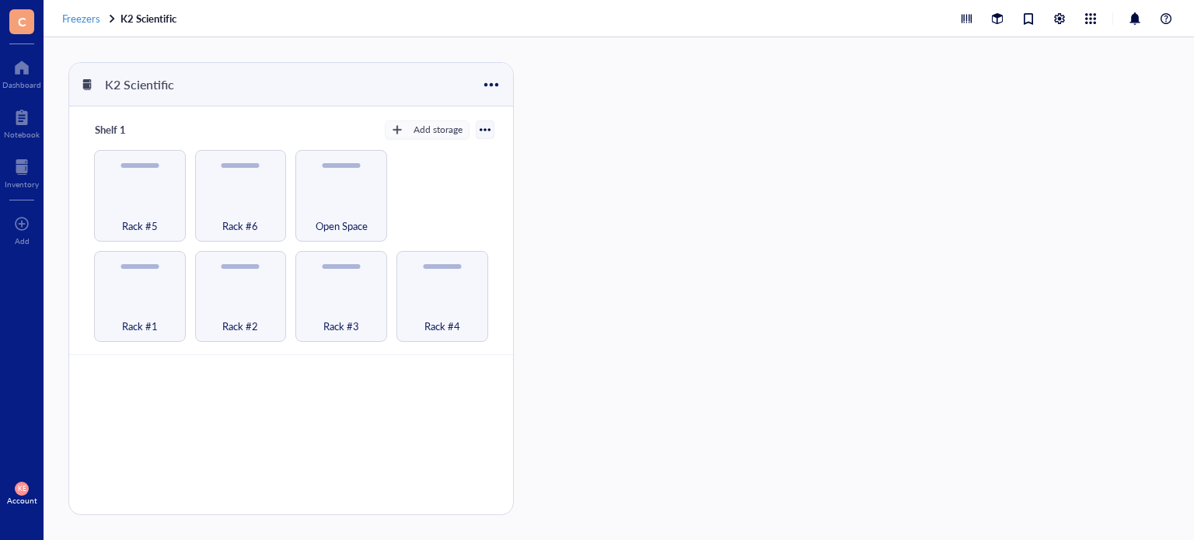
click at [81, 14] on span "Freezers" at bounding box center [81, 18] width 38 height 15
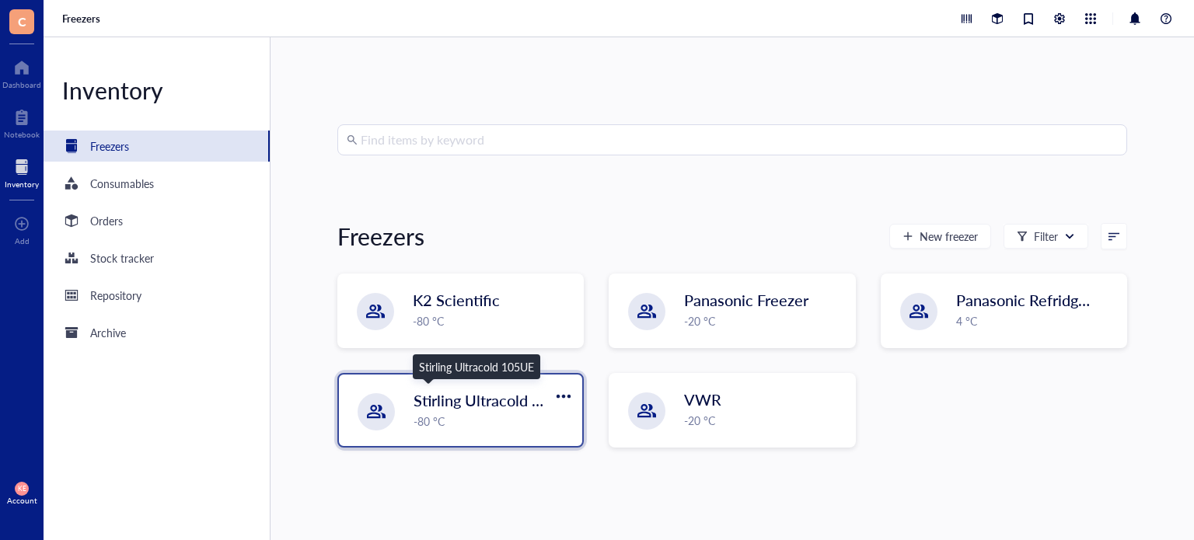
click at [480, 404] on span "Stirling Ultracold 105UE" at bounding box center [497, 400] width 167 height 22
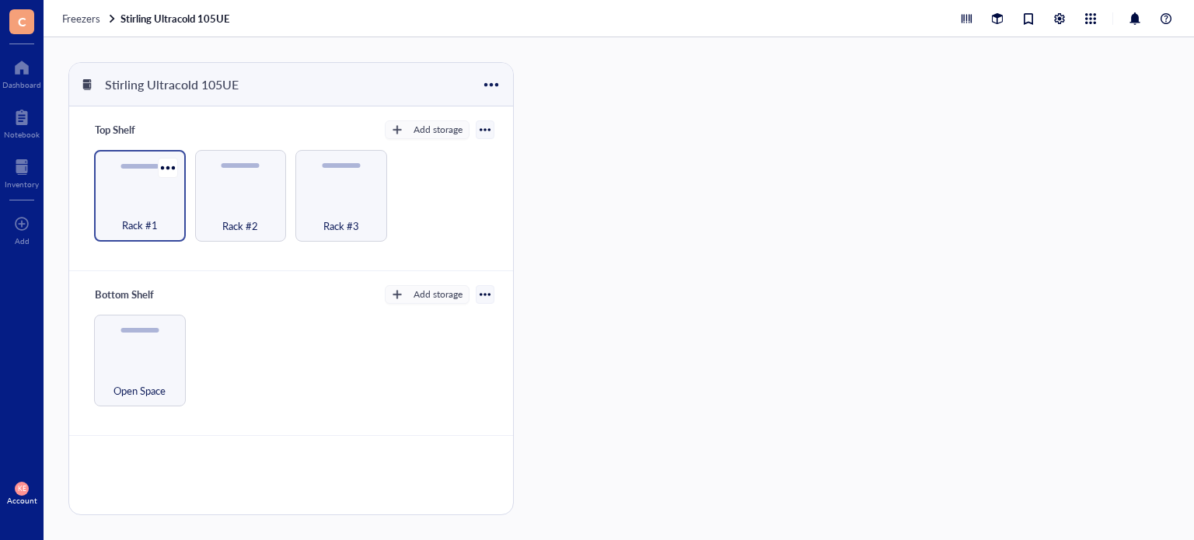
click at [135, 167] on div at bounding box center [139, 166] width 38 height 5
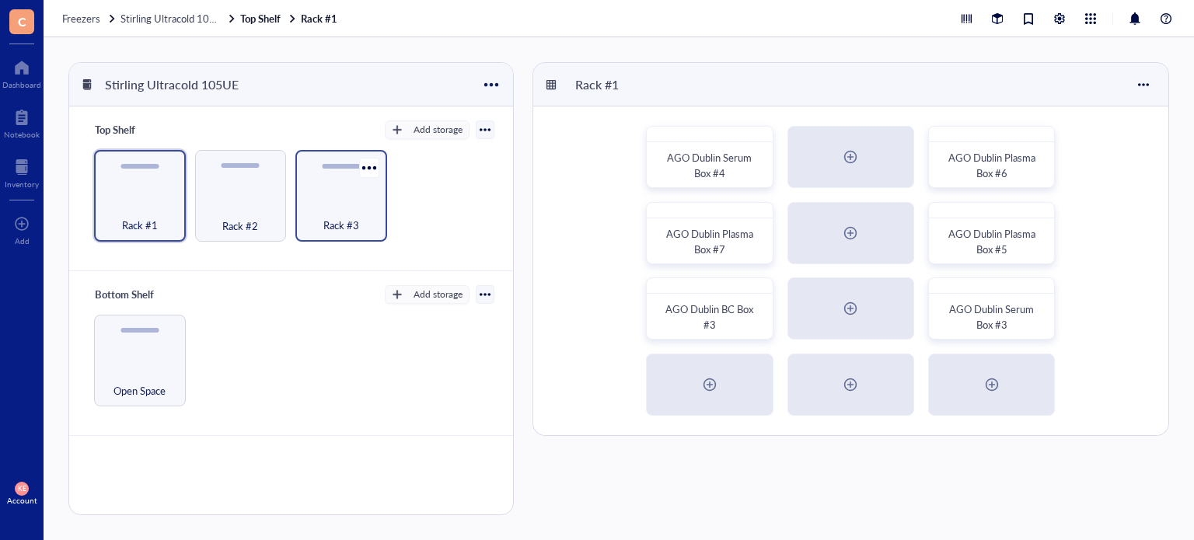
click at [372, 191] on div "Rack #3" at bounding box center [341, 196] width 92 height 92
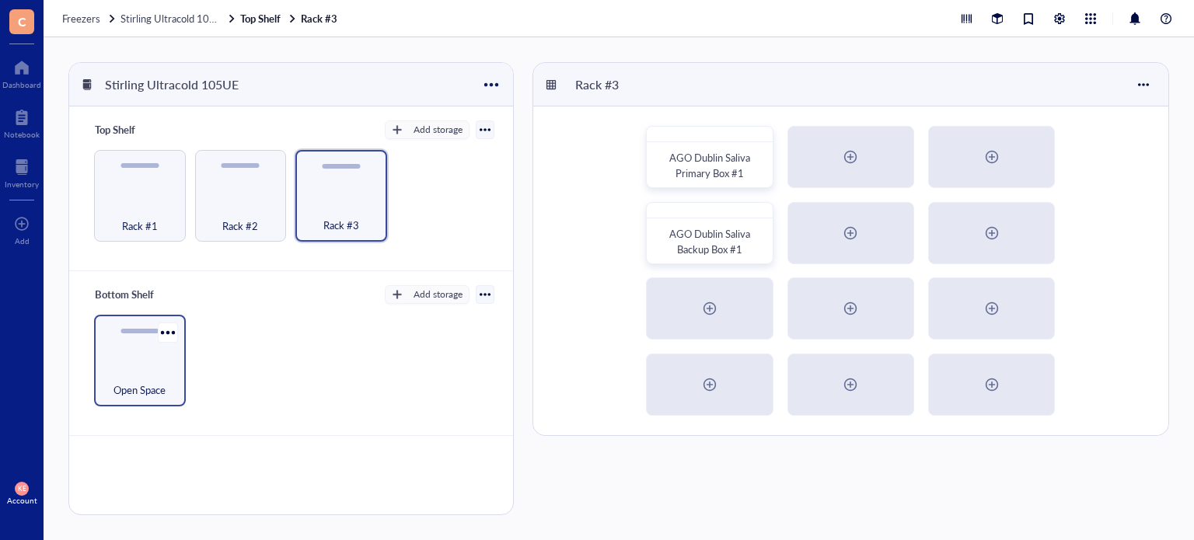
click at [121, 358] on div "Open Space" at bounding box center [140, 361] width 92 height 92
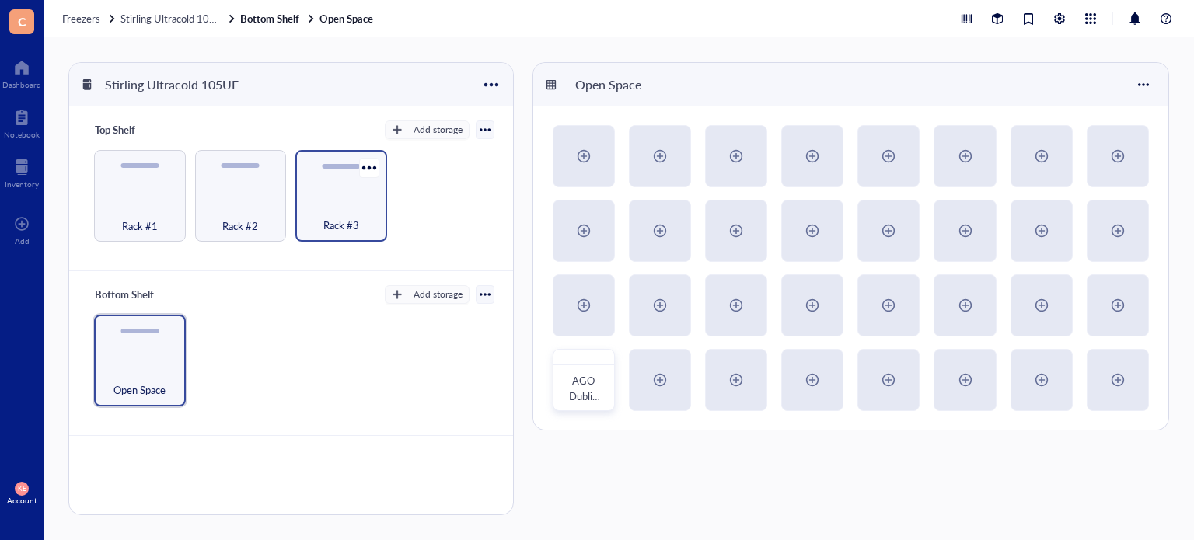
click at [319, 223] on div "Rack #3" at bounding box center [341, 217] width 76 height 34
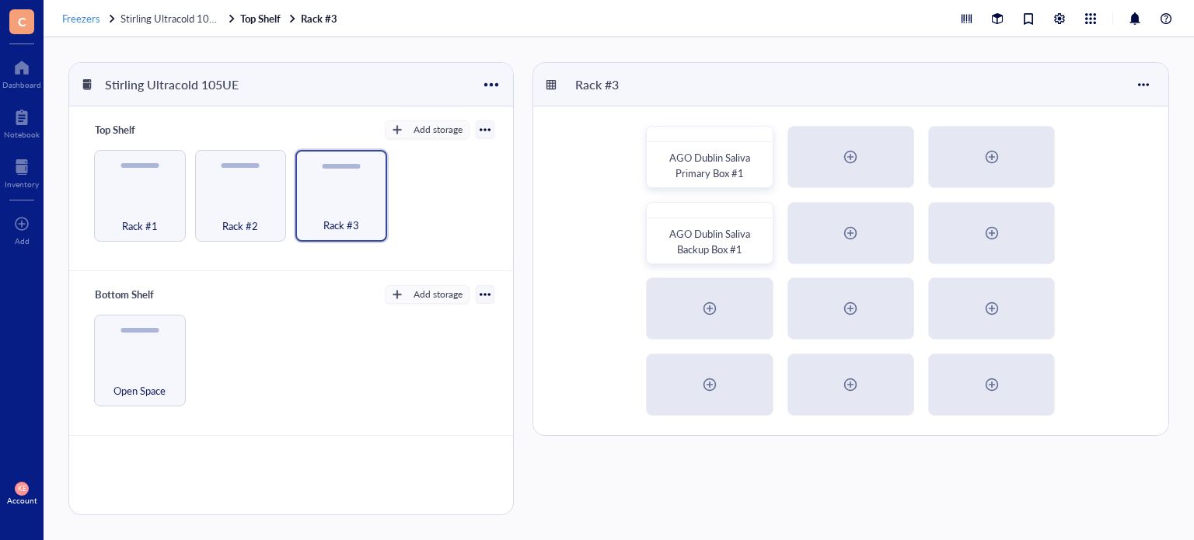
click at [89, 21] on span "Freezers" at bounding box center [81, 18] width 38 height 15
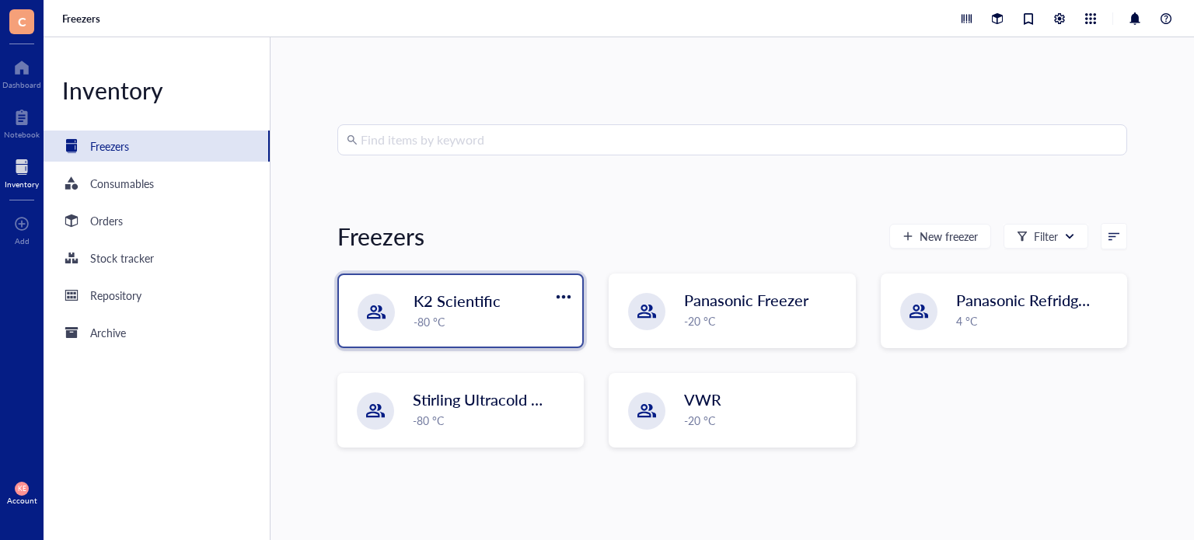
click at [435, 303] on span "K2 Scientific" at bounding box center [457, 301] width 87 height 22
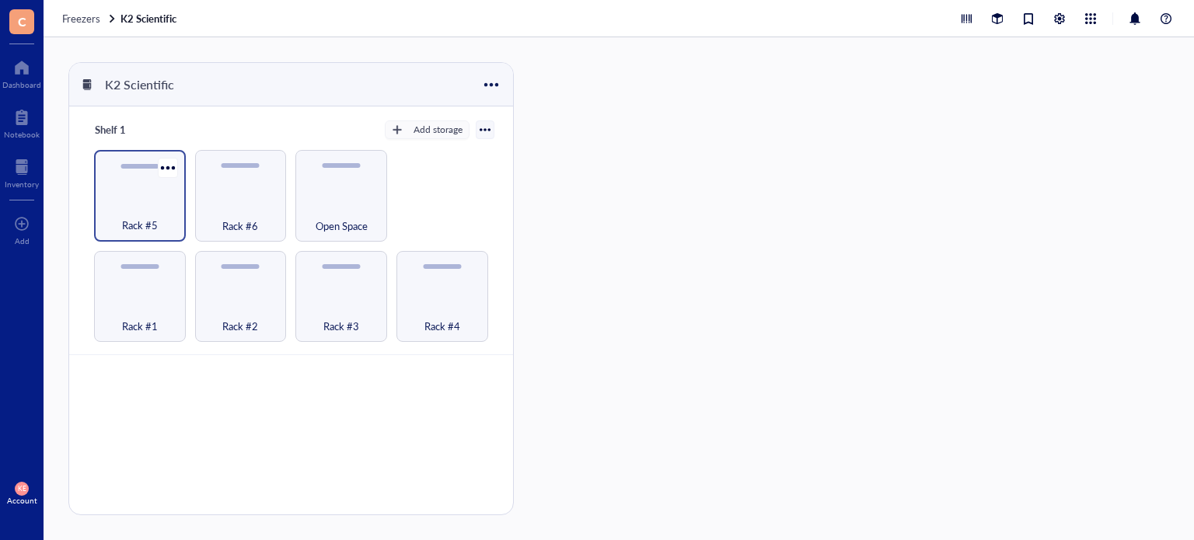
click at [161, 224] on div "Rack #5" at bounding box center [140, 217] width 76 height 34
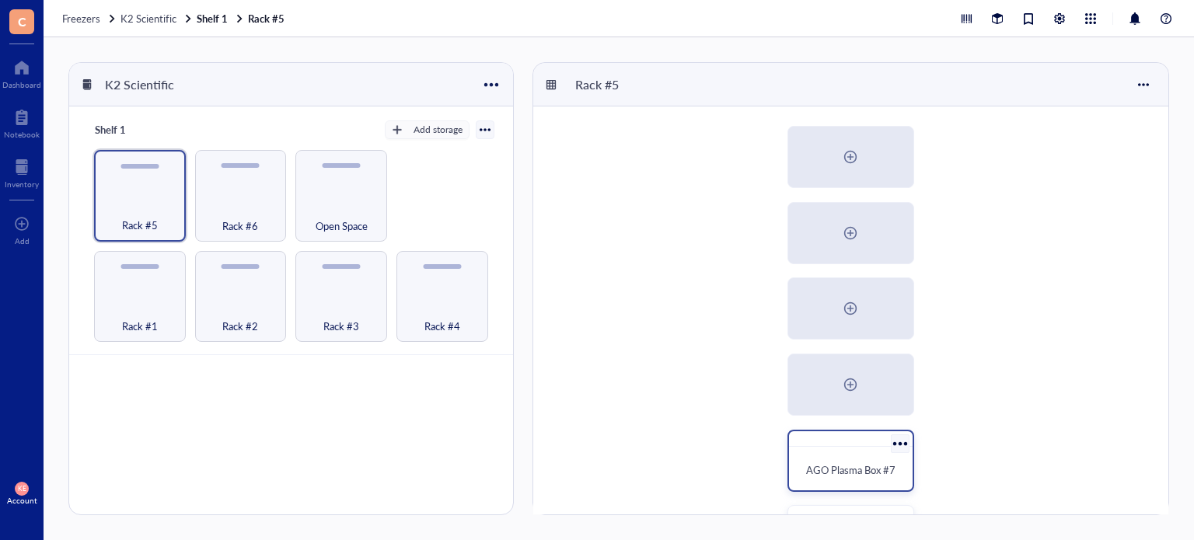
click at [840, 459] on div "AGO Plasma Box #7" at bounding box center [850, 470] width 111 height 34
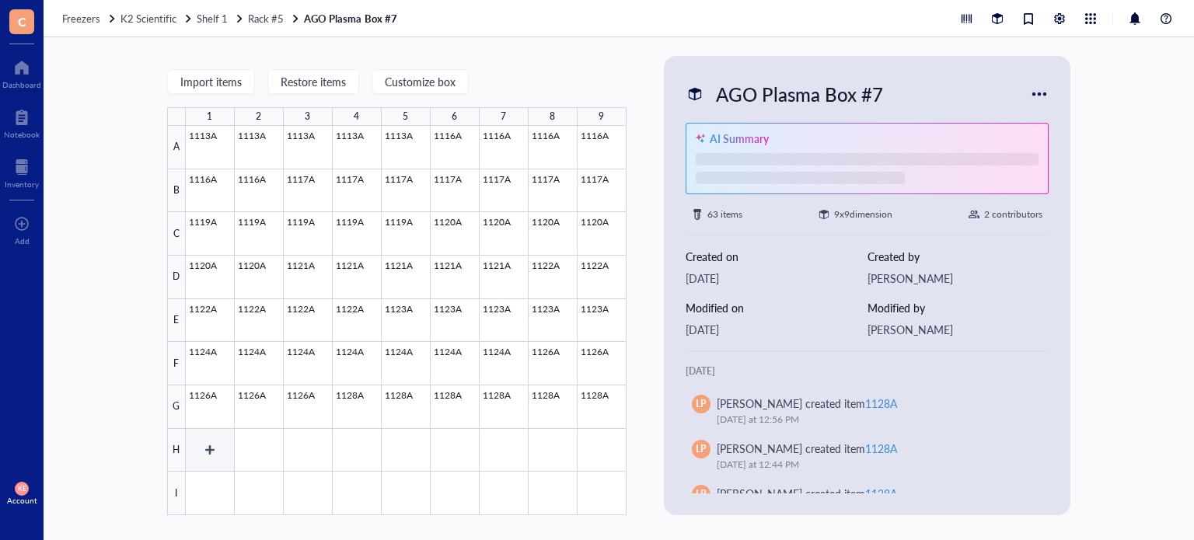
click at [208, 442] on div at bounding box center [406, 320] width 441 height 389
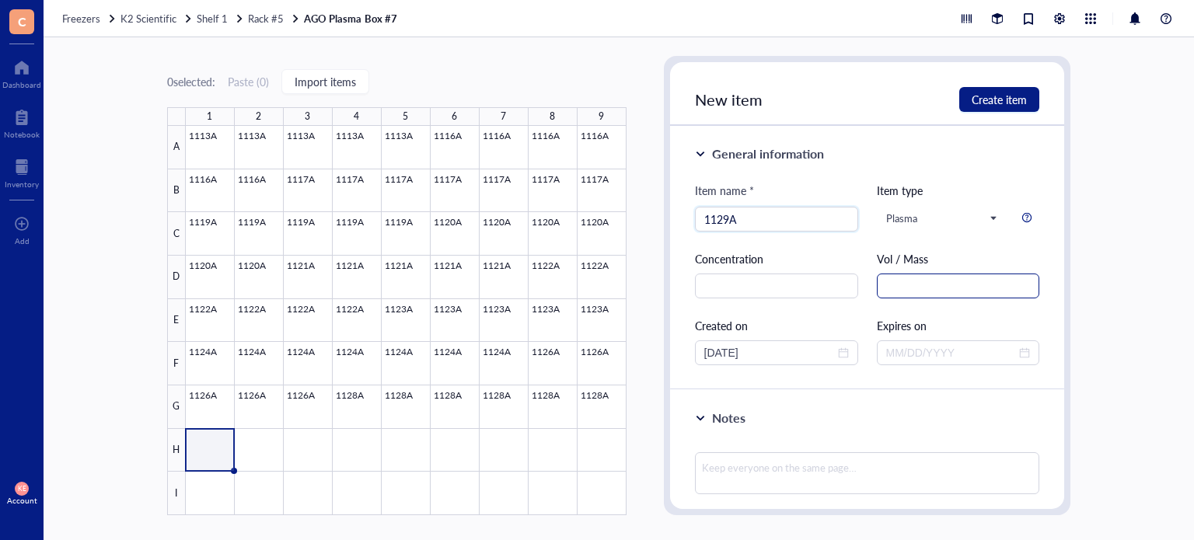
type input "1129A"
click at [943, 285] on input "text" at bounding box center [958, 286] width 163 height 25
type input "1.5 mL"
click at [831, 368] on div "General information Item name * 1129A Item type Plasma Concentration Vol / Mass…" at bounding box center [867, 258] width 395 height 264
click at [986, 93] on span "Create item" at bounding box center [999, 99] width 55 height 12
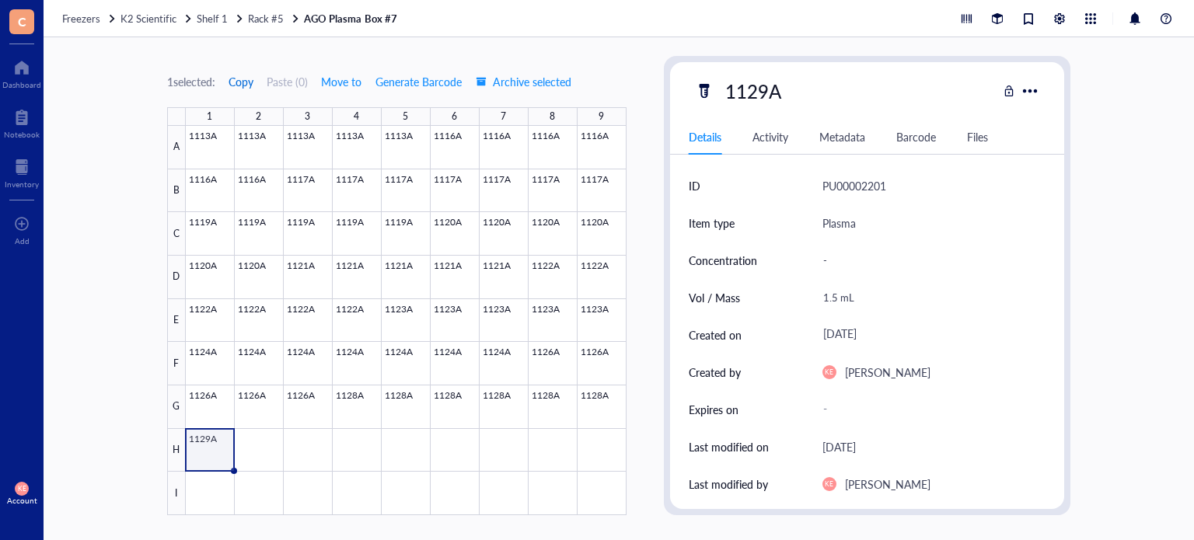
click at [237, 82] on span "Copy" at bounding box center [241, 81] width 25 height 12
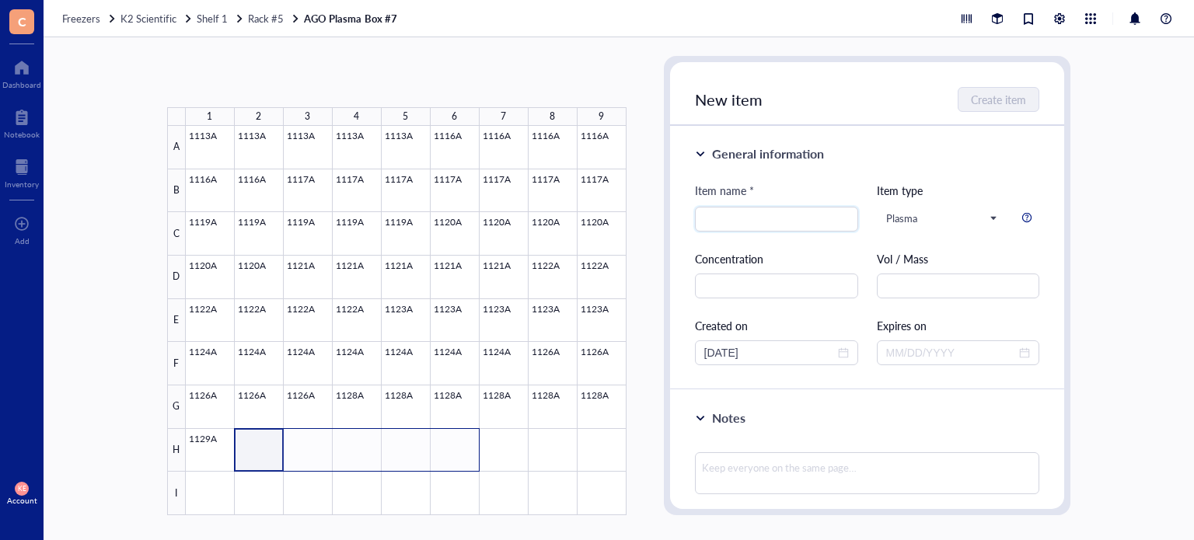
drag, startPoint x: 248, startPoint y: 450, endPoint x: 461, endPoint y: 463, distance: 213.4
click at [461, 463] on div at bounding box center [406, 320] width 441 height 389
click at [257, 86] on button "Paste ( 1 )" at bounding box center [249, 81] width 43 height 25
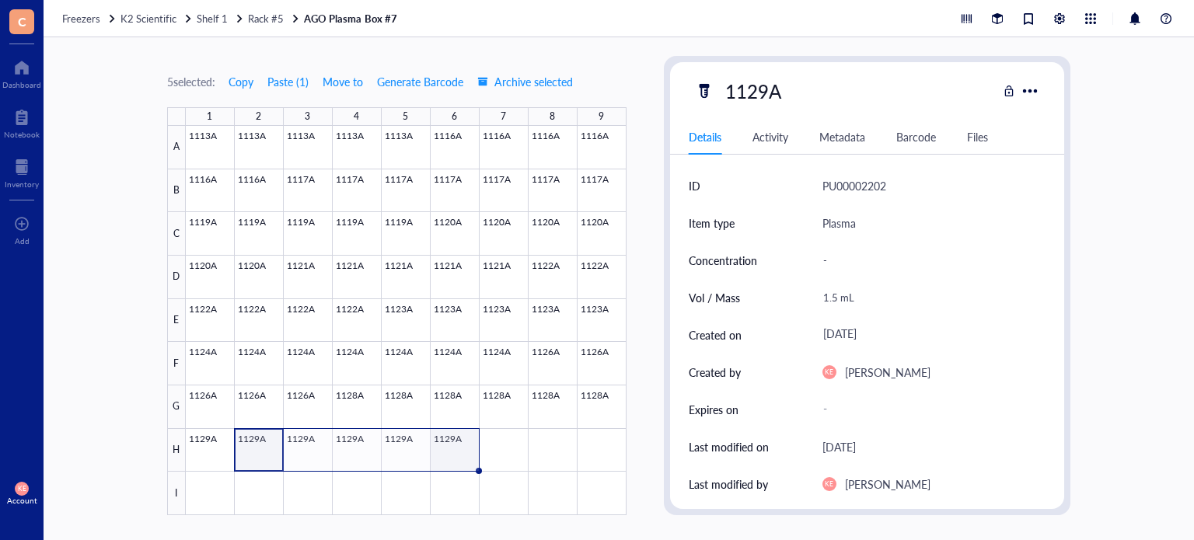
click at [453, 453] on div at bounding box center [406, 320] width 441 height 389
click at [833, 295] on div "1.5 mL" at bounding box center [928, 297] width 224 height 33
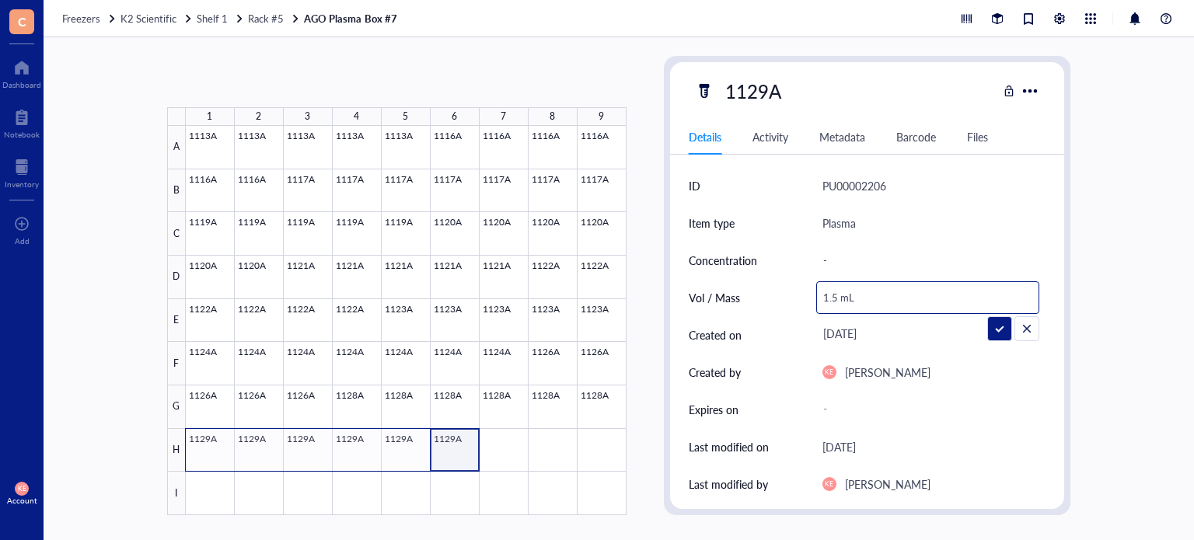
click at [233, 430] on div at bounding box center [406, 320] width 441 height 389
click at [529, 80] on span "Archive selected" at bounding box center [525, 81] width 96 height 12
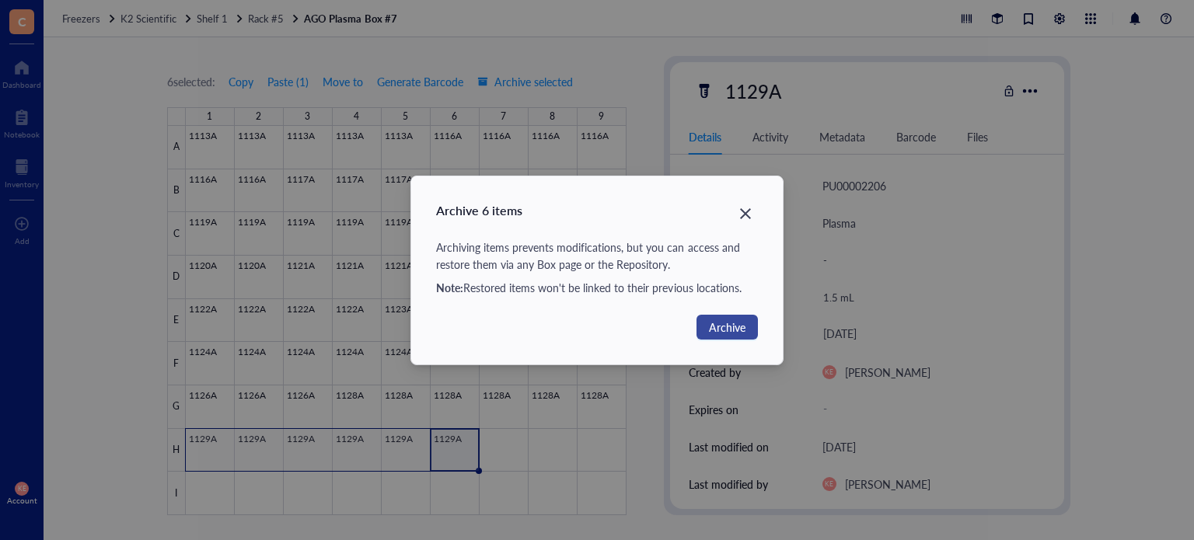
click at [732, 319] on span "Archive" at bounding box center [727, 327] width 37 height 17
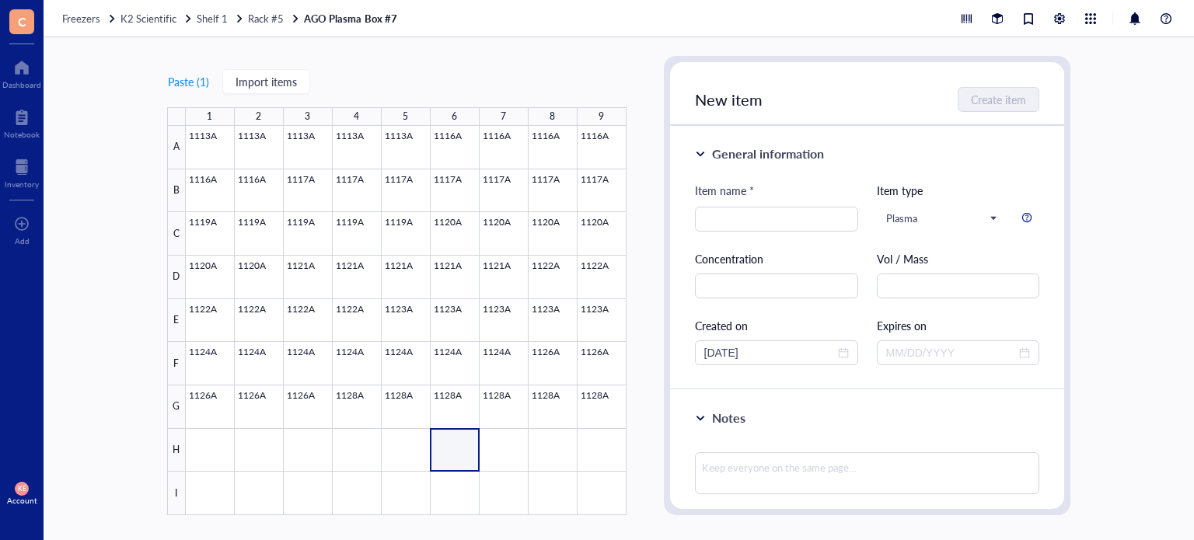
click at [1114, 258] on div "Paste ( 1 ) Import items 1 2 3 4 5 6 7 8 9 A B C D E F G H I 1113A 1113A 1113A …" at bounding box center [619, 288] width 1150 height 503
click at [23, 164] on div at bounding box center [22, 167] width 34 height 25
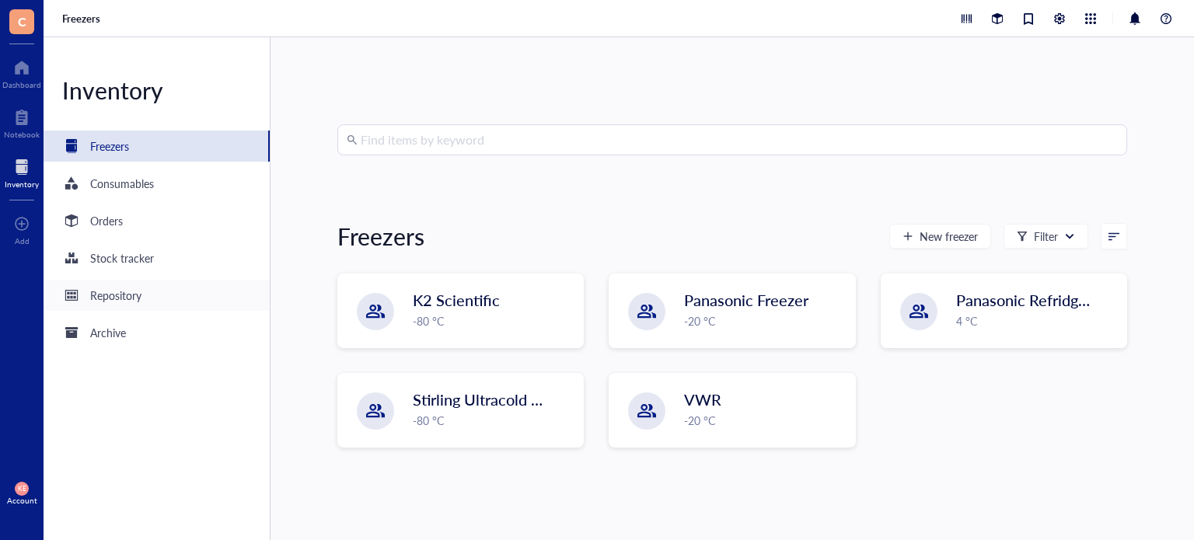
click at [117, 291] on div "Repository" at bounding box center [115, 295] width 51 height 17
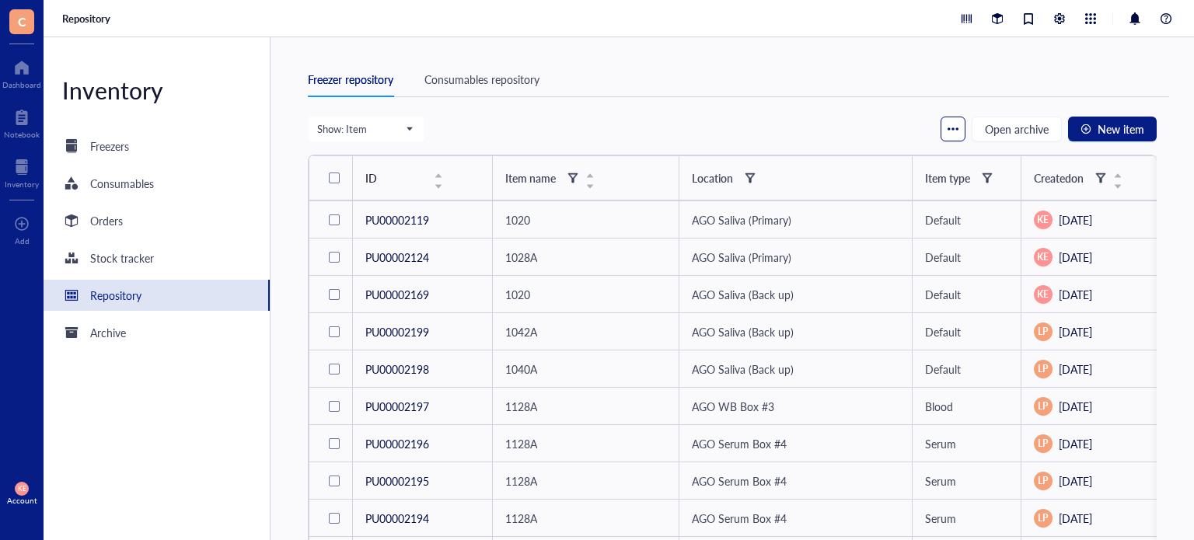
click at [942, 125] on button "button" at bounding box center [953, 129] width 25 height 25
click at [871, 110] on div "Freezer repository Consumables repository" at bounding box center [738, 89] width 861 height 54
click at [572, 176] on div at bounding box center [572, 178] width 11 height 11
click at [606, 211] on input "search" at bounding box center [648, 208] width 110 height 23
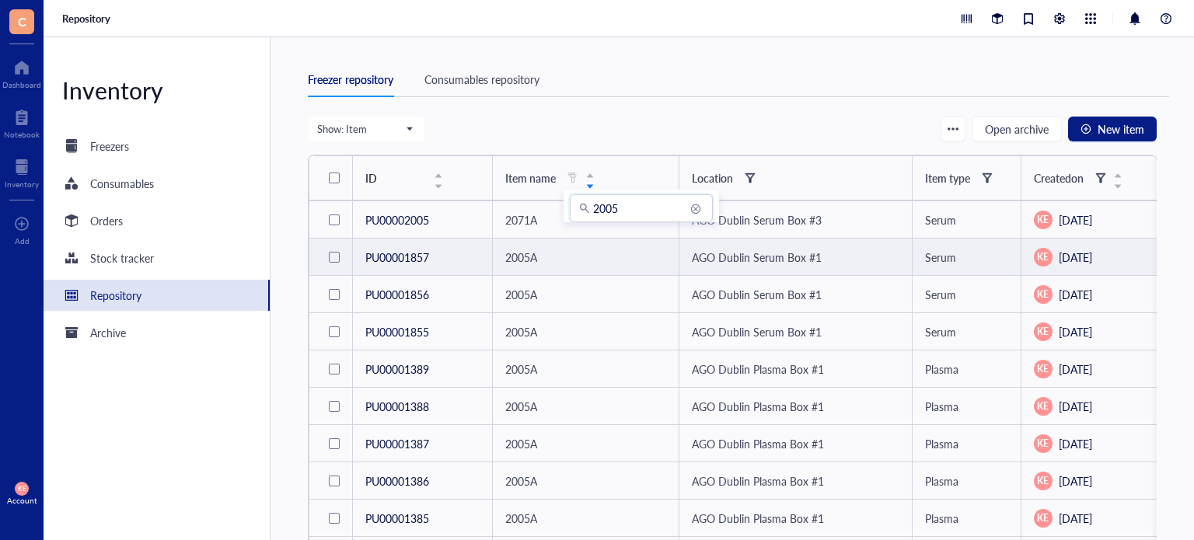
type input "2005"
click at [320, 257] on td at bounding box center [331, 257] width 44 height 37
click at [332, 256] on div at bounding box center [334, 257] width 11 height 11
click at [410, 257] on td "PU00001857" at bounding box center [422, 257] width 140 height 37
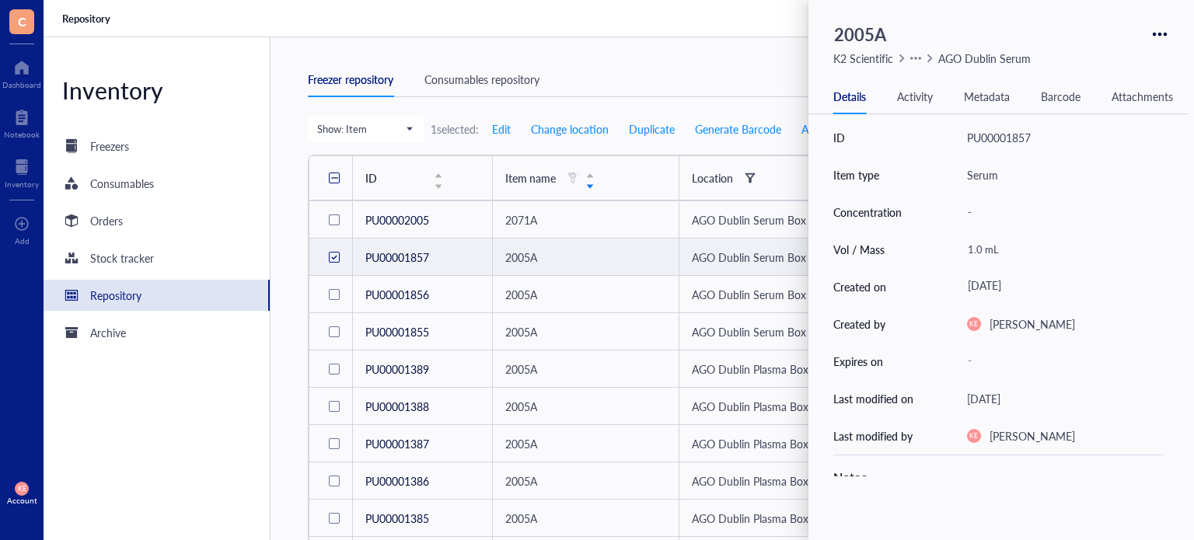
click at [915, 86] on div "Details Activity Metadata Barcode Attachments" at bounding box center [997, 96] width 379 height 35
click at [916, 95] on div "Activity" at bounding box center [915, 96] width 36 height 17
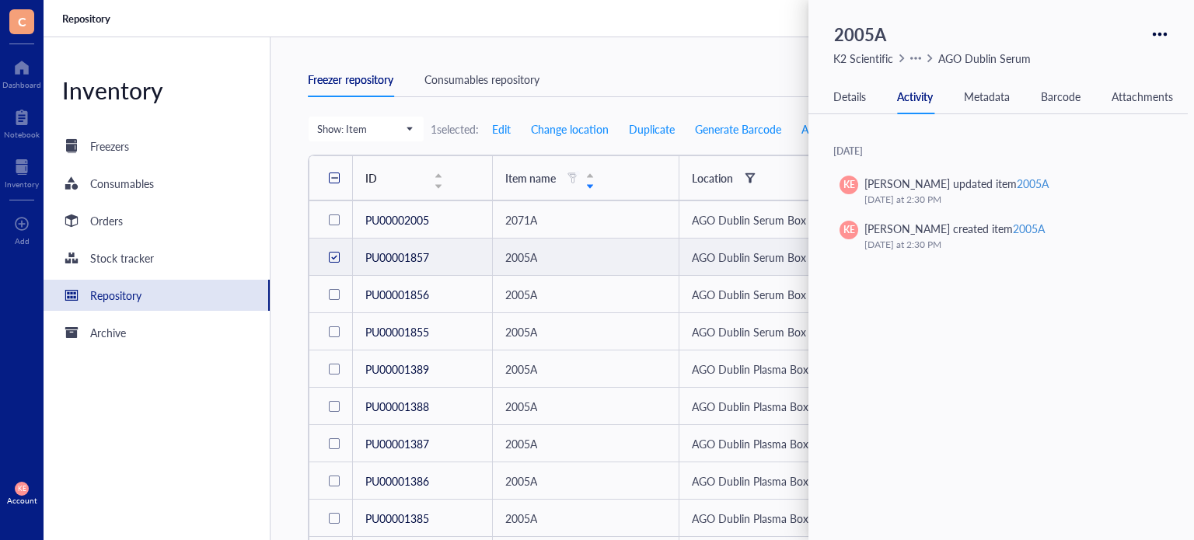
click at [852, 93] on div "Details" at bounding box center [849, 96] width 33 height 17
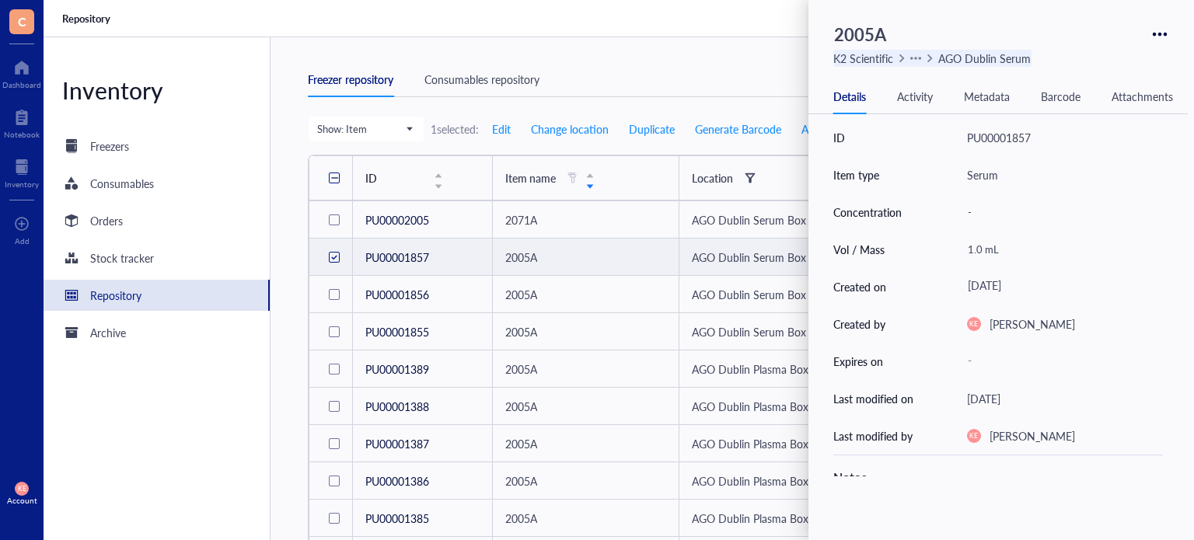
click at [1013, 55] on div "AGO Dublin Serum Box #1" at bounding box center [1003, 58] width 130 height 17
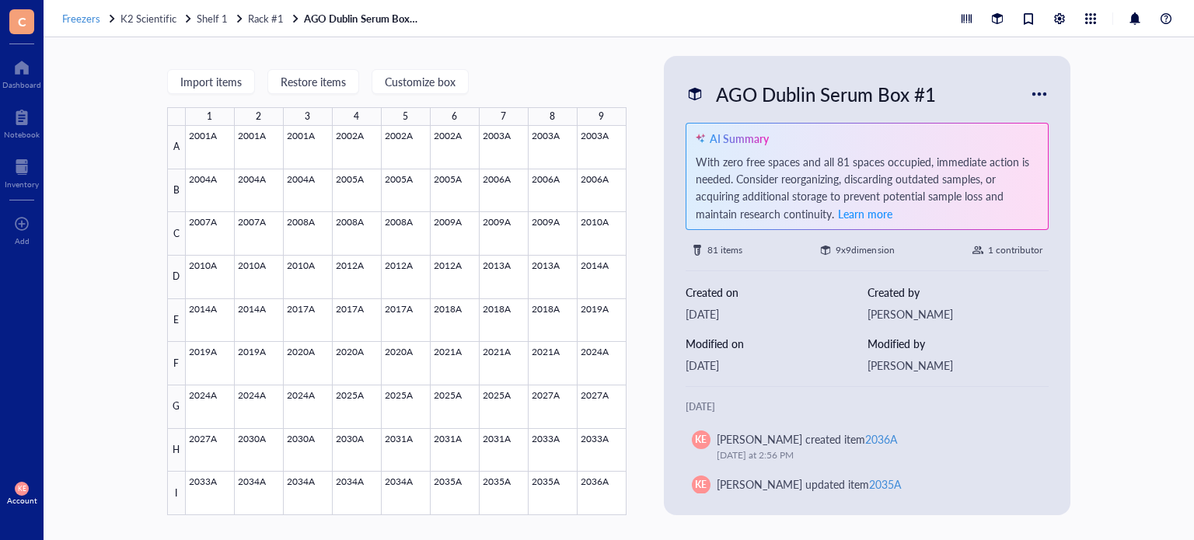
click at [78, 18] on span "Freezers" at bounding box center [81, 18] width 38 height 15
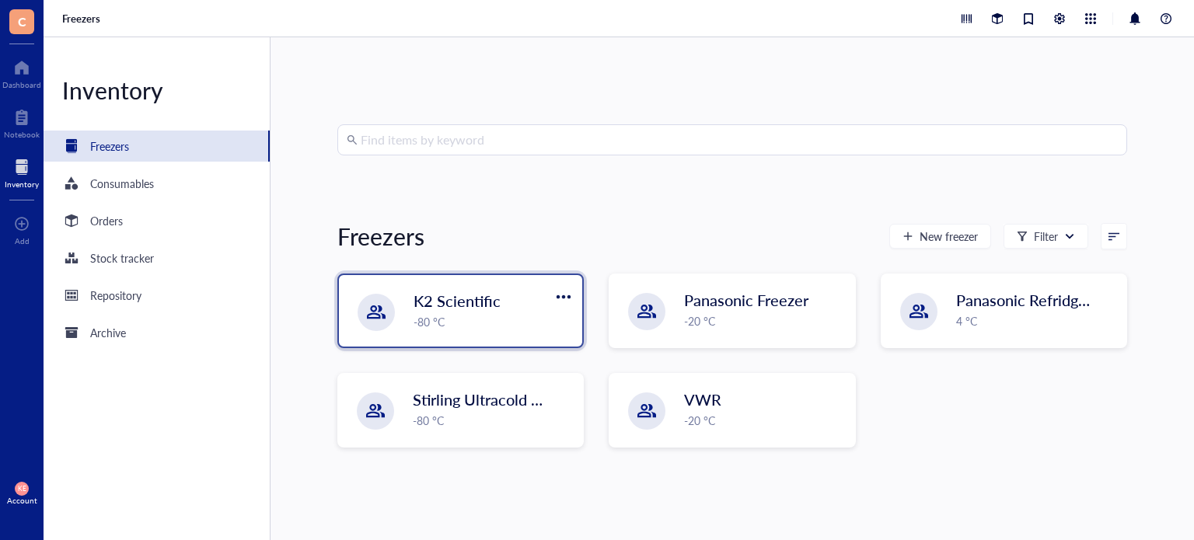
click at [480, 304] on span "K2 Scientific" at bounding box center [457, 301] width 87 height 22
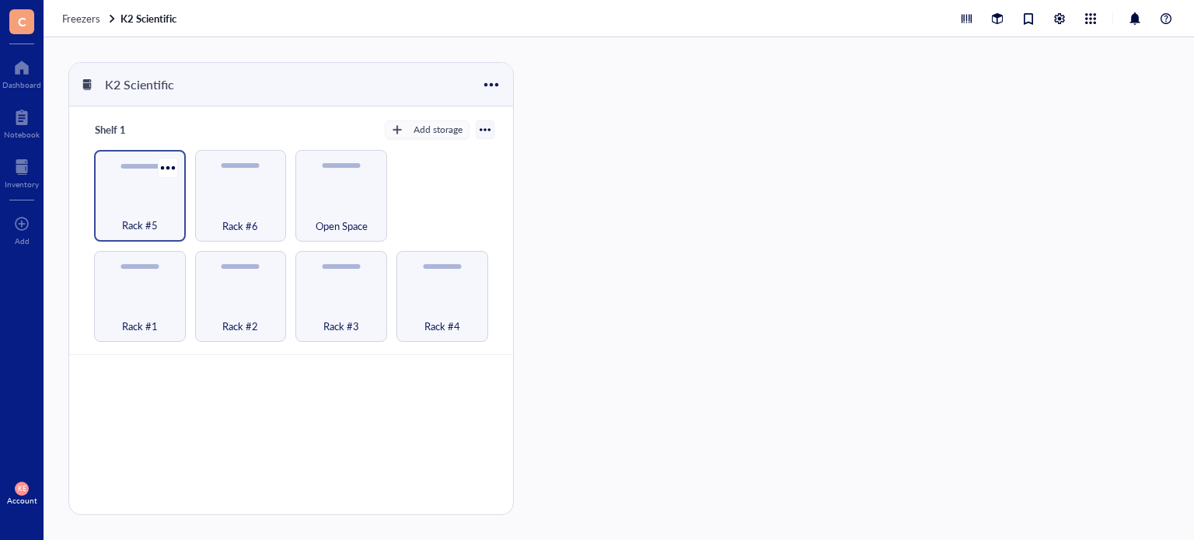
click at [137, 183] on div "Rack #5" at bounding box center [140, 196] width 92 height 92
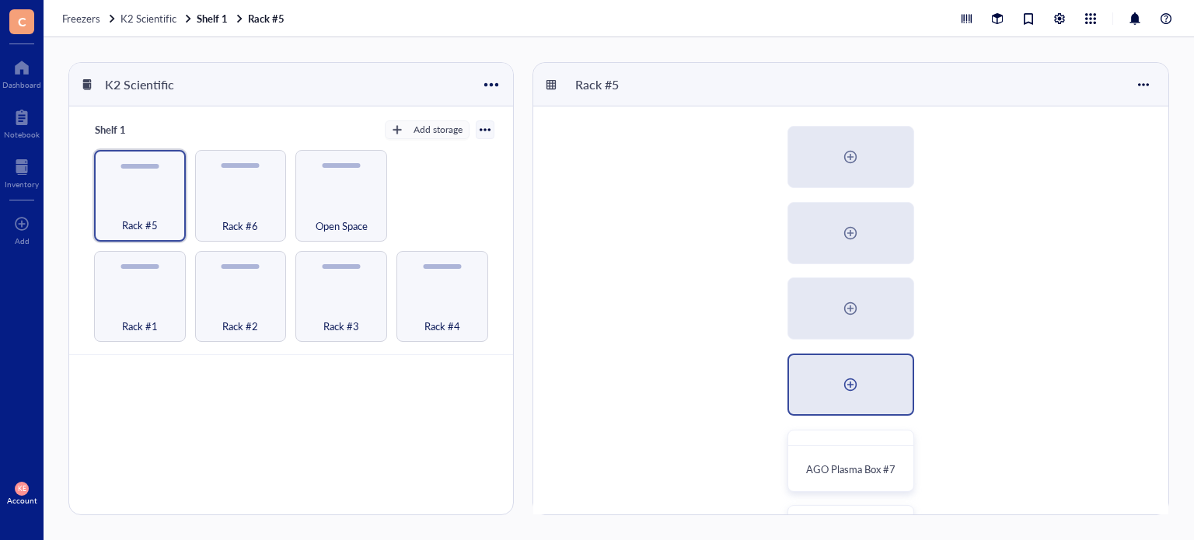
click at [850, 383] on div at bounding box center [850, 384] width 25 height 25
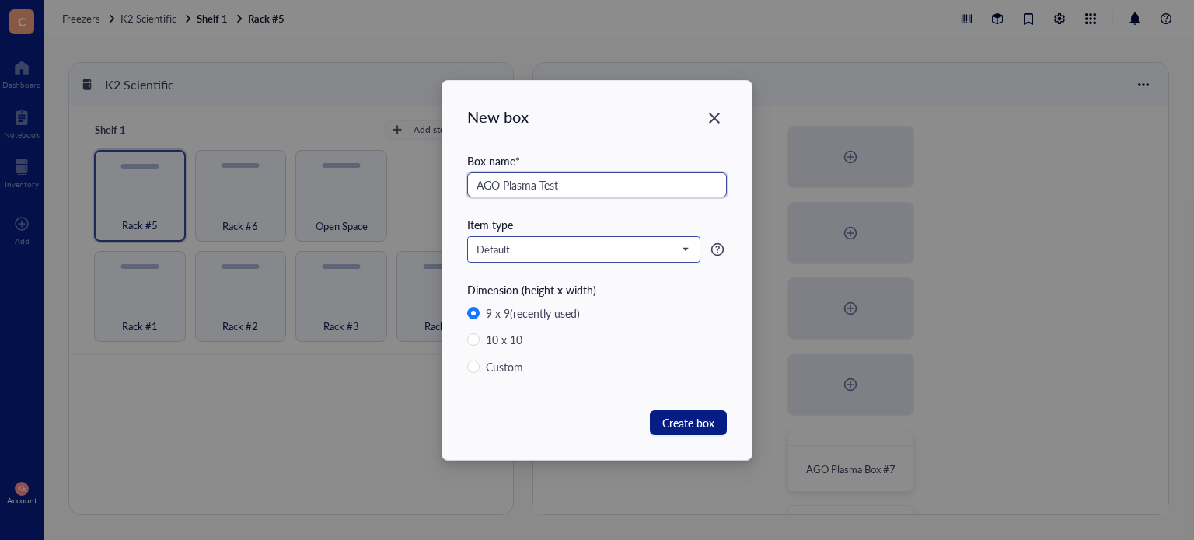
click at [519, 246] on span "Default" at bounding box center [582, 250] width 211 height 14
type input "AGO Plasma Test"
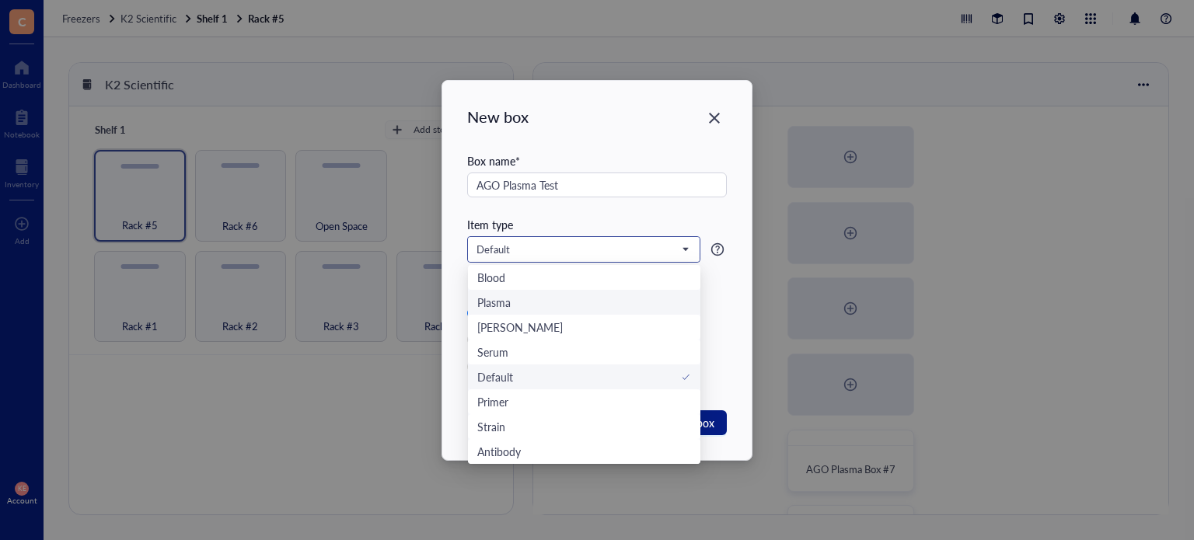
click at [522, 295] on div "Plasma" at bounding box center [584, 302] width 214 height 17
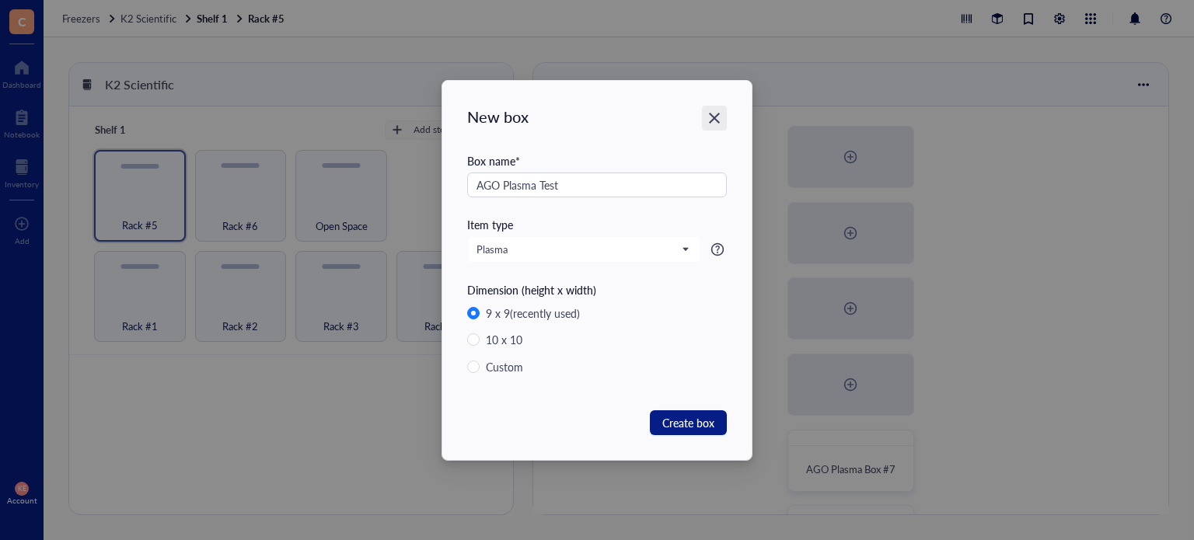
click at [705, 117] on div "Close" at bounding box center [714, 118] width 25 height 25
